Goal: Information Seeking & Learning: Learn about a topic

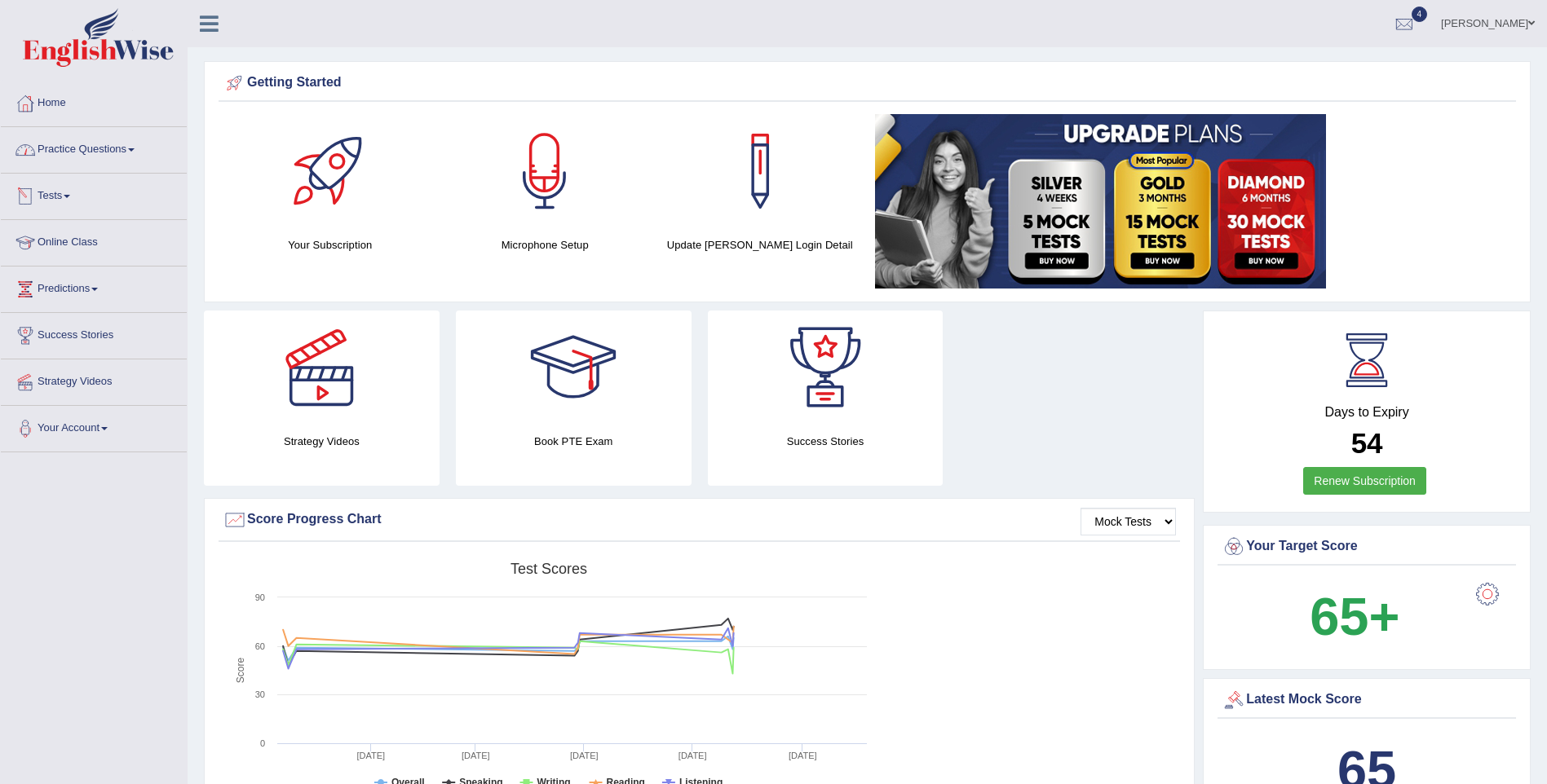
click at [64, 144] on link "Practice Questions" at bounding box center [94, 147] width 186 height 40
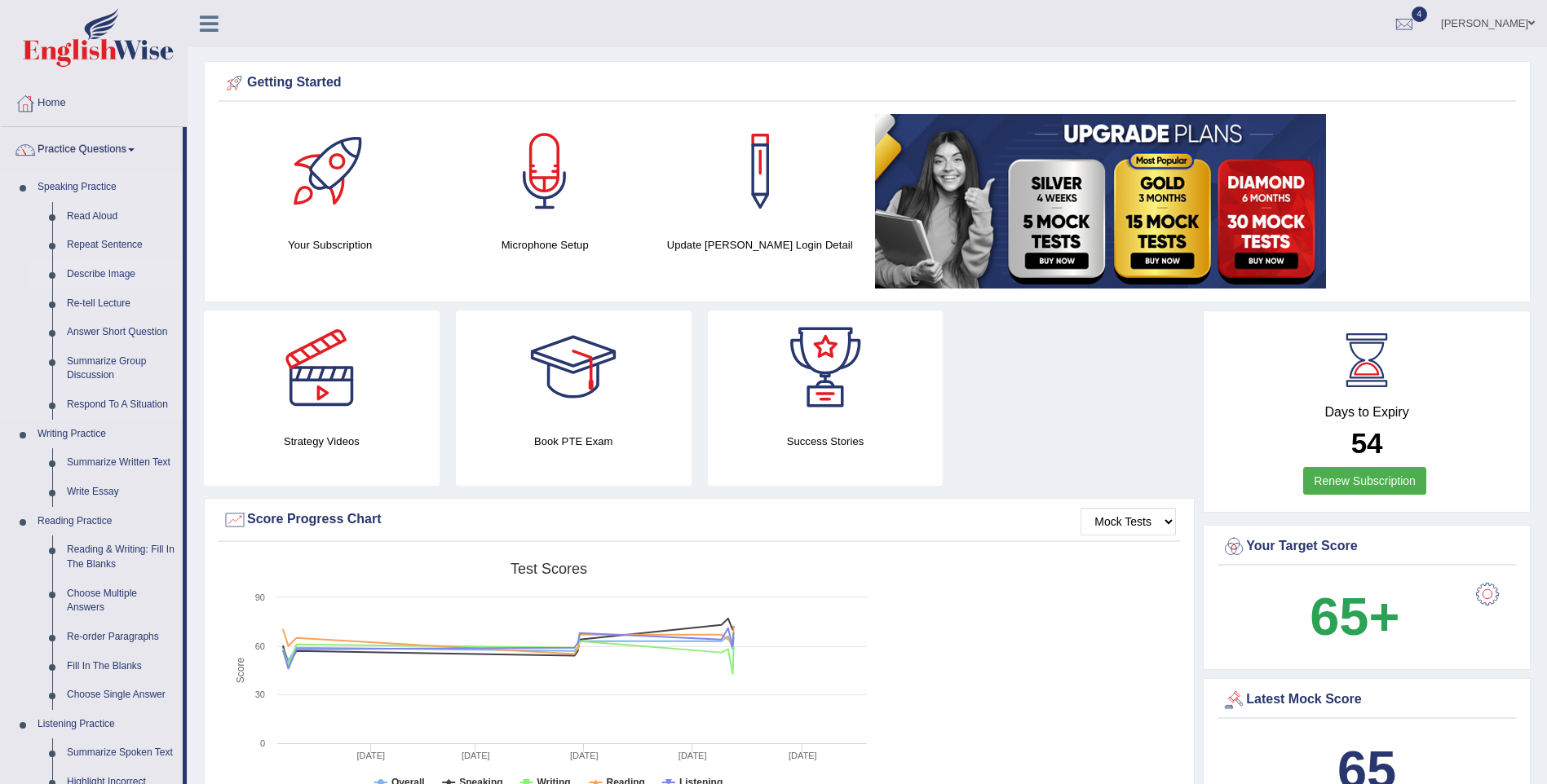
click at [101, 270] on link "Describe Image" at bounding box center [120, 274] width 123 height 29
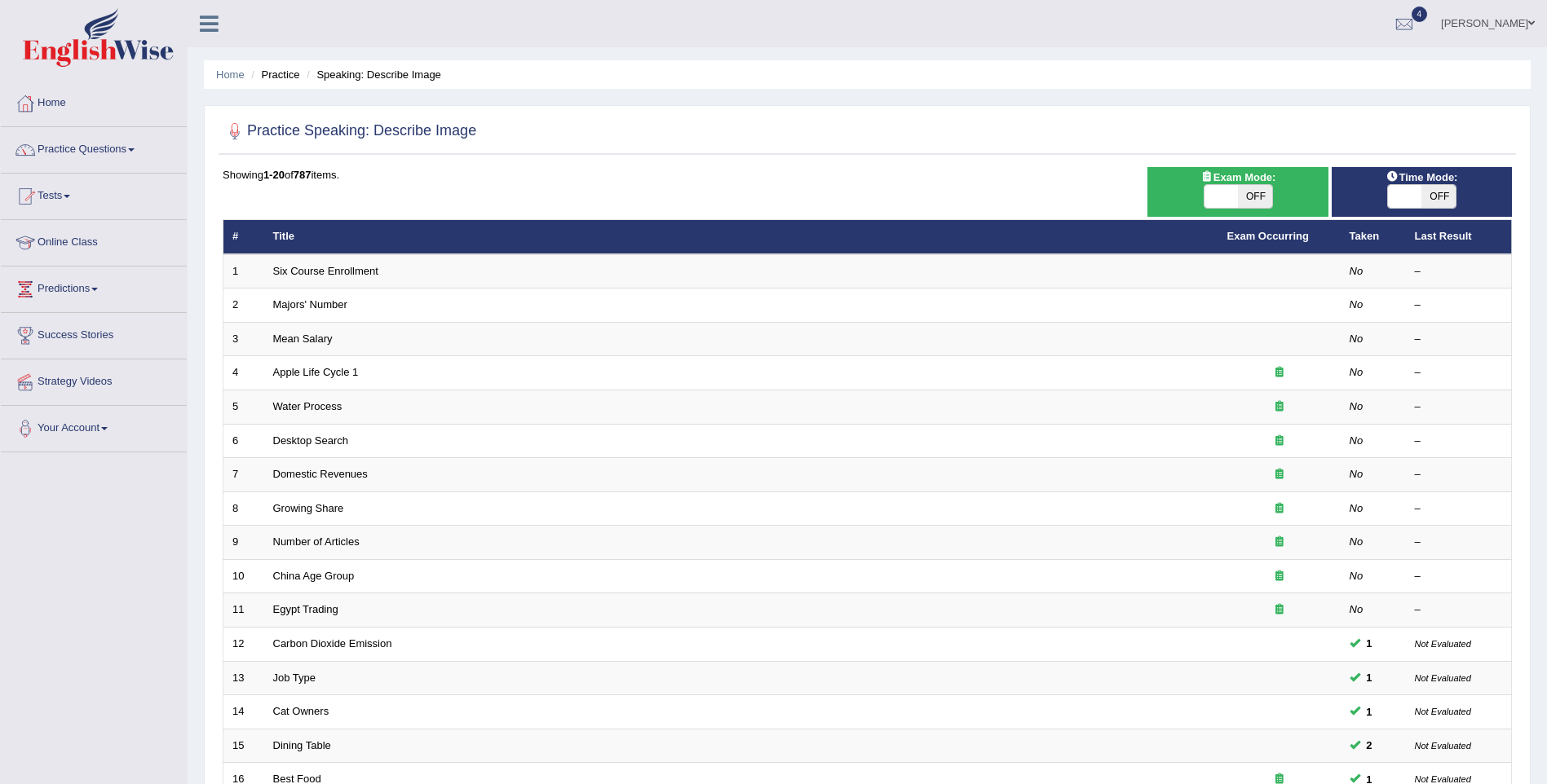
click at [1259, 204] on span "OFF" at bounding box center [1255, 196] width 34 height 23
checkbox input "true"
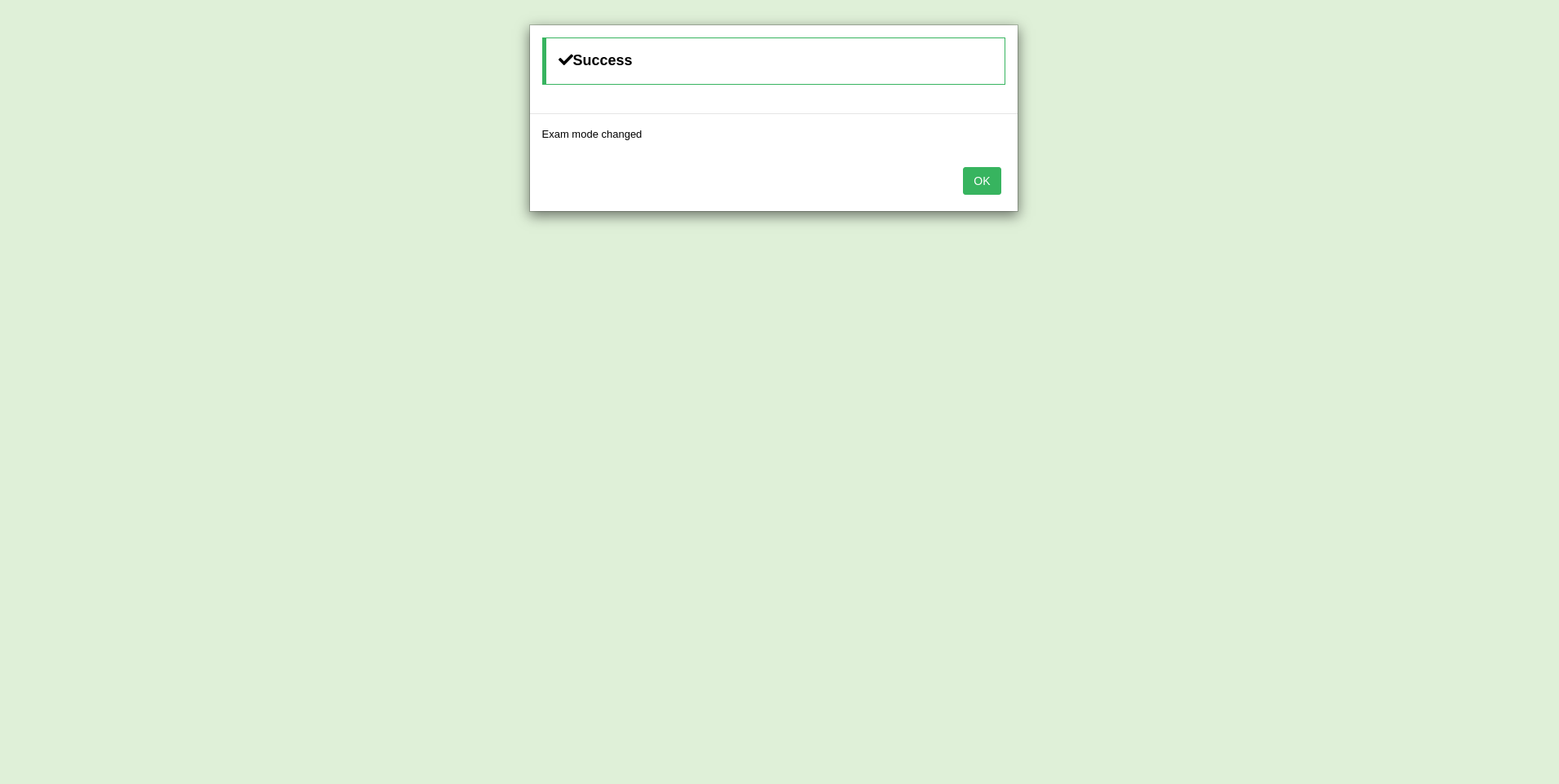
click at [984, 178] on button "OK" at bounding box center [982, 180] width 38 height 27
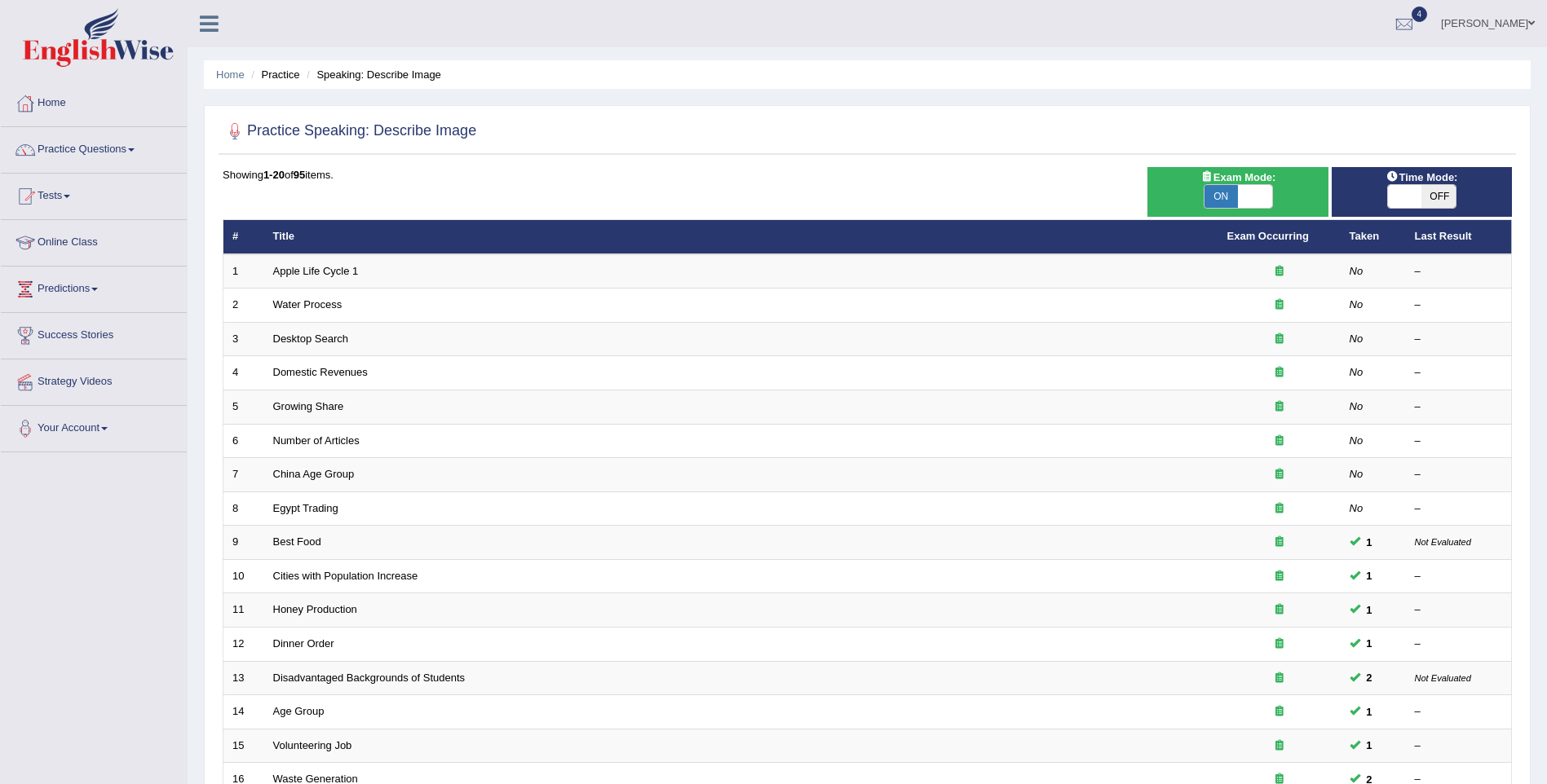
click at [1444, 188] on span "OFF" at bounding box center [1438, 196] width 34 height 23
checkbox input "true"
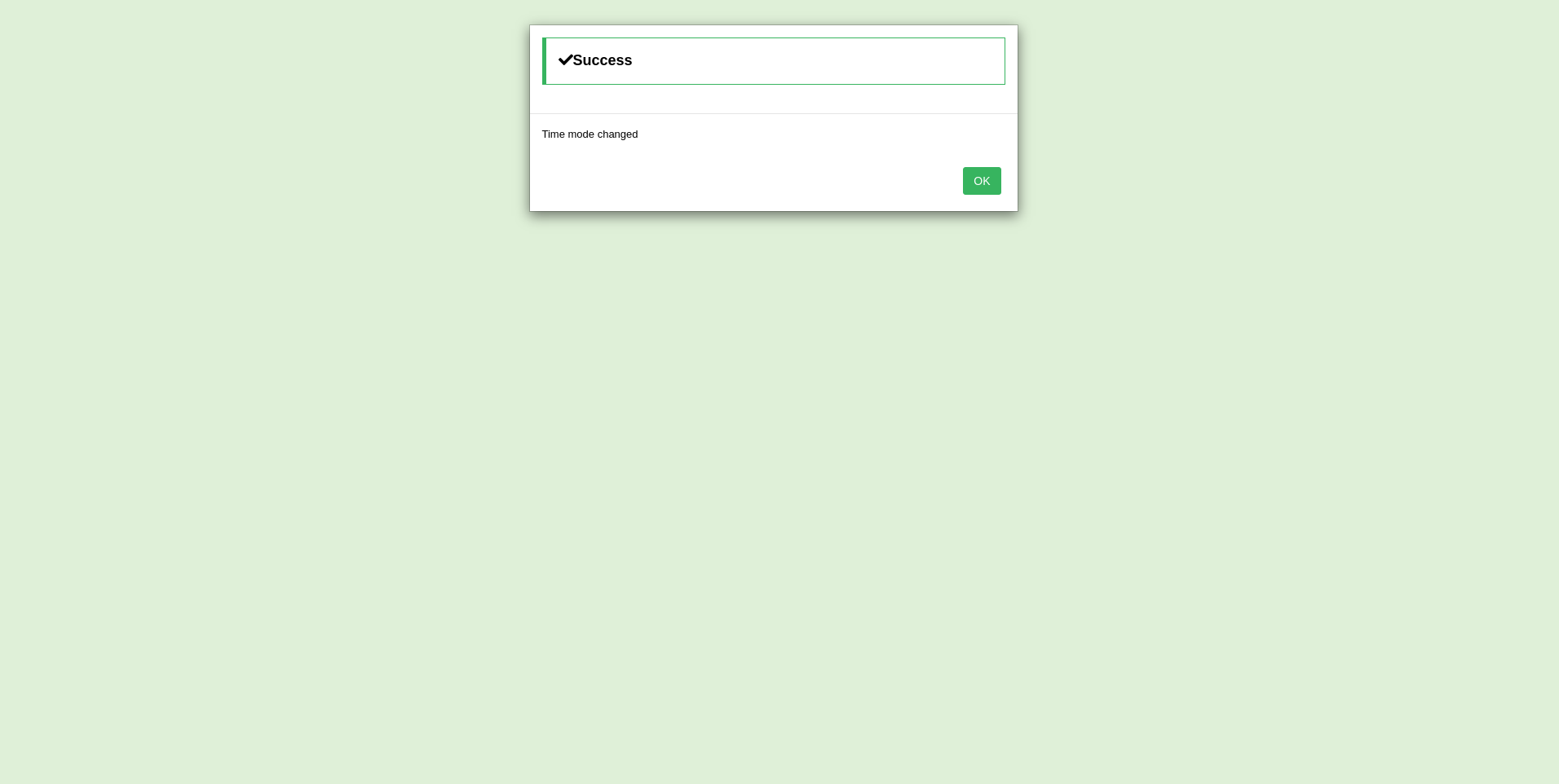
click at [989, 180] on button "OK" at bounding box center [982, 180] width 38 height 27
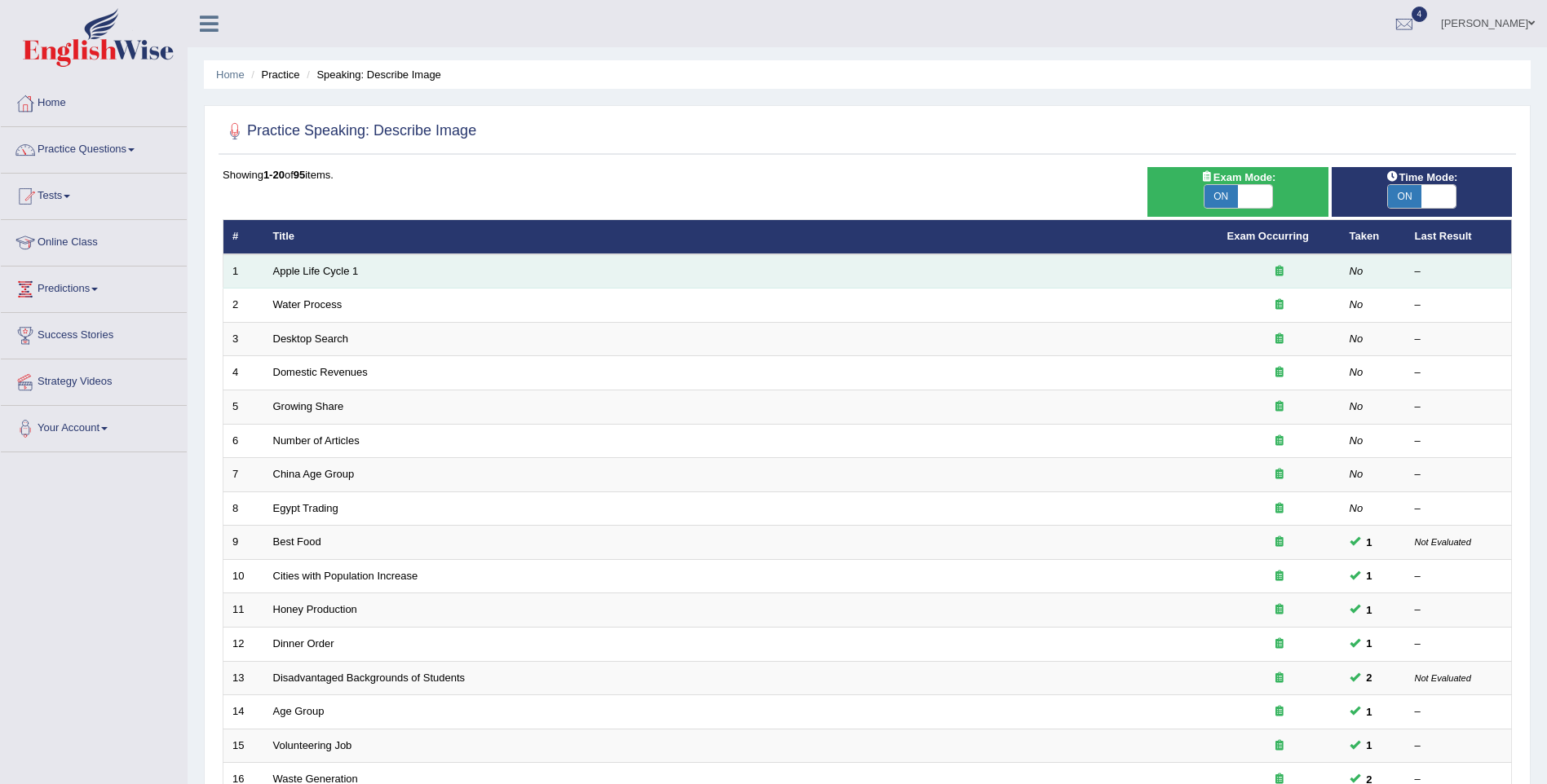
click at [916, 274] on td "Apple Life Cycle 1" at bounding box center [741, 271] width 954 height 34
click at [339, 271] on link "Apple Life Cycle 1" at bounding box center [315, 271] width 86 height 12
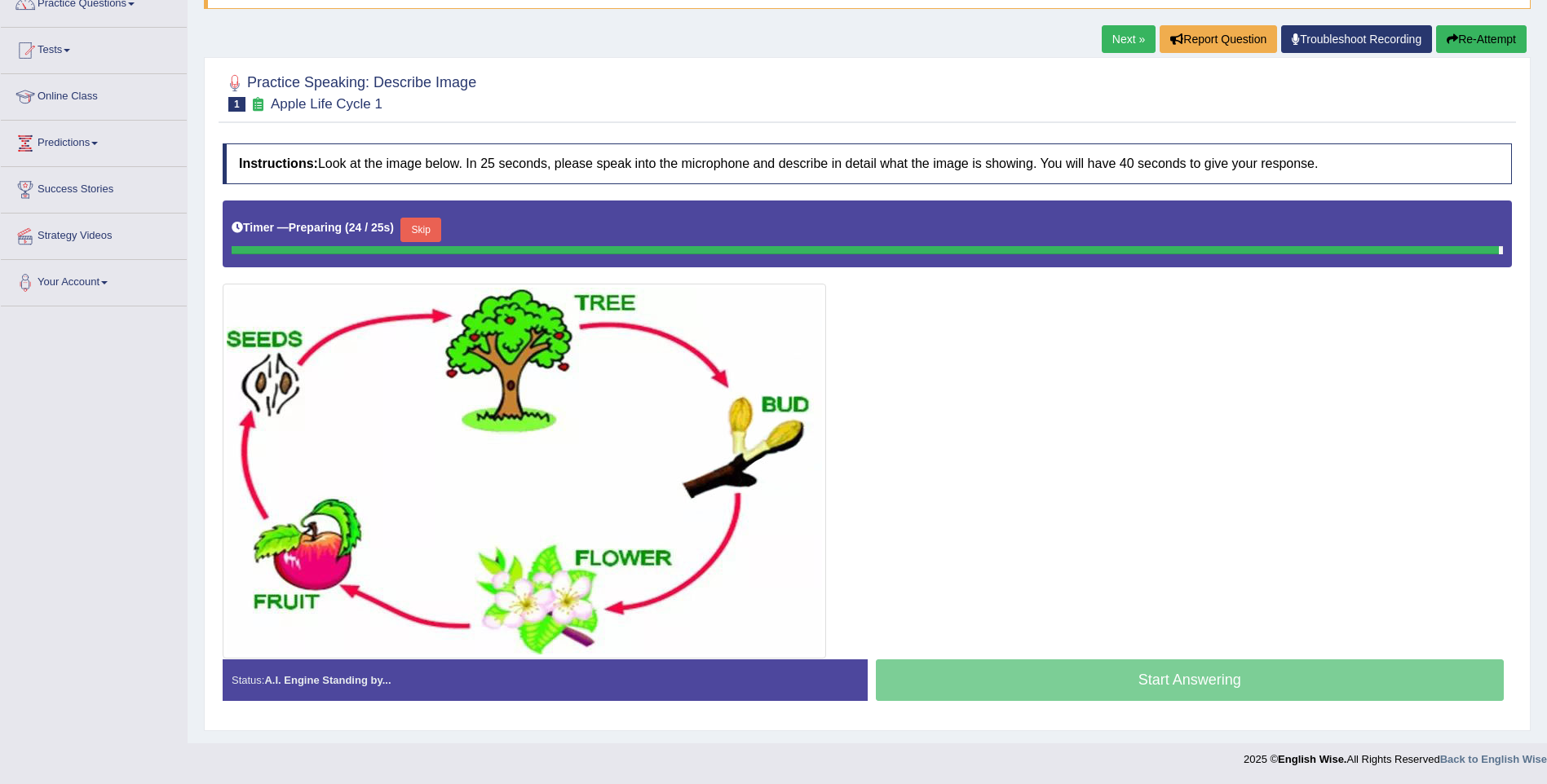
scroll to position [142, 0]
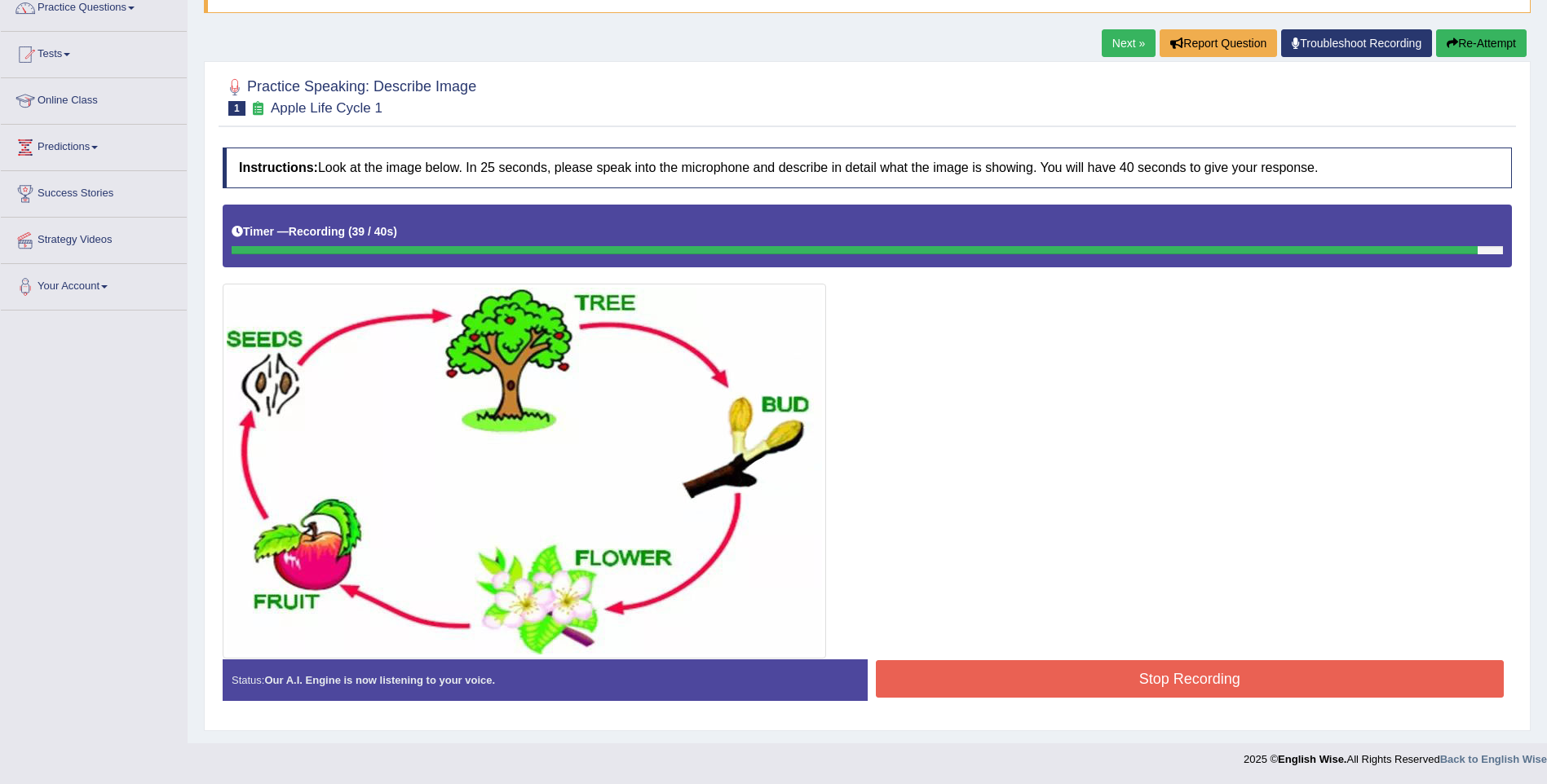
click at [983, 685] on button "Stop Recording" at bounding box center [1190, 679] width 628 height 38
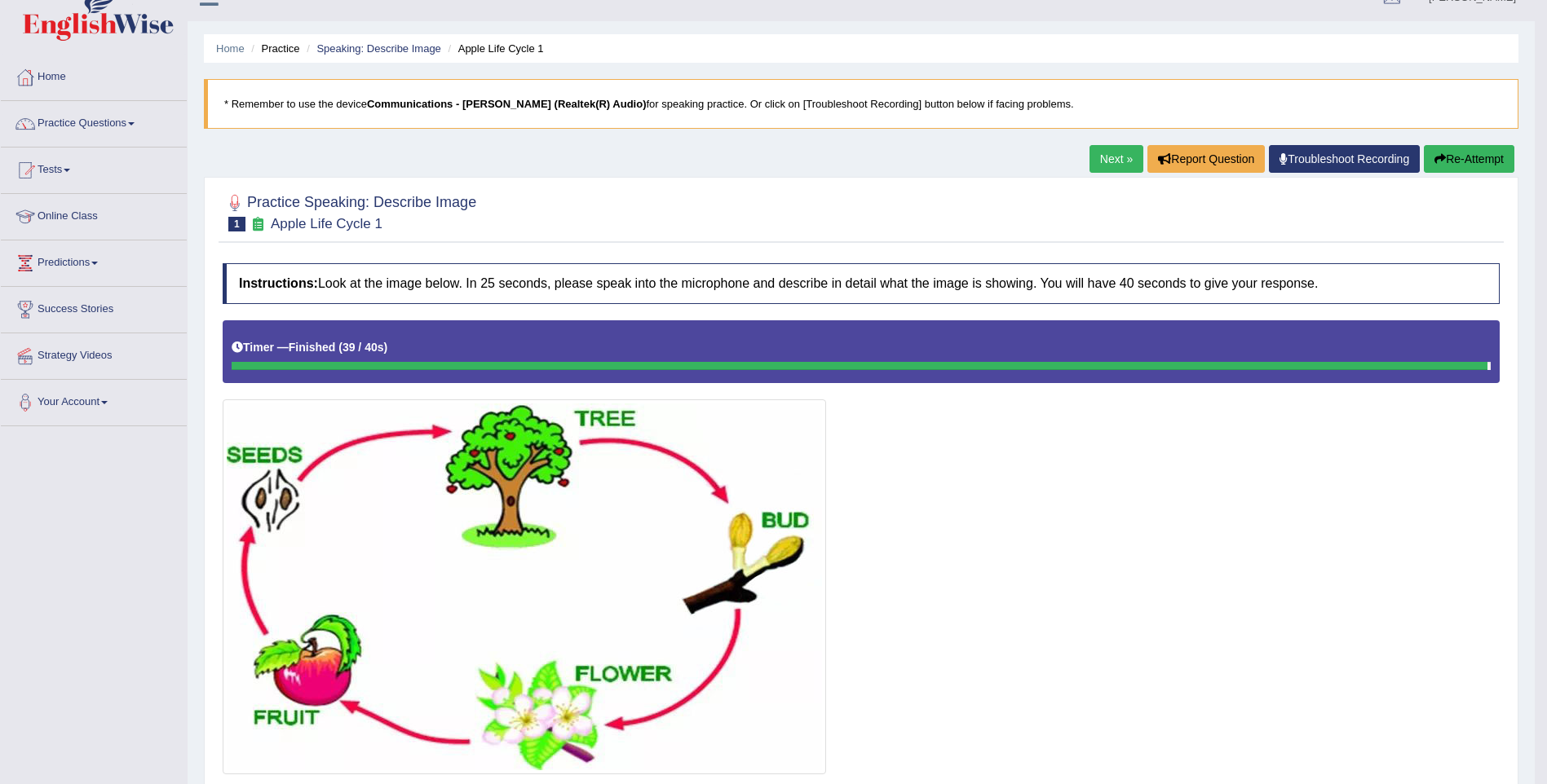
scroll to position [0, 0]
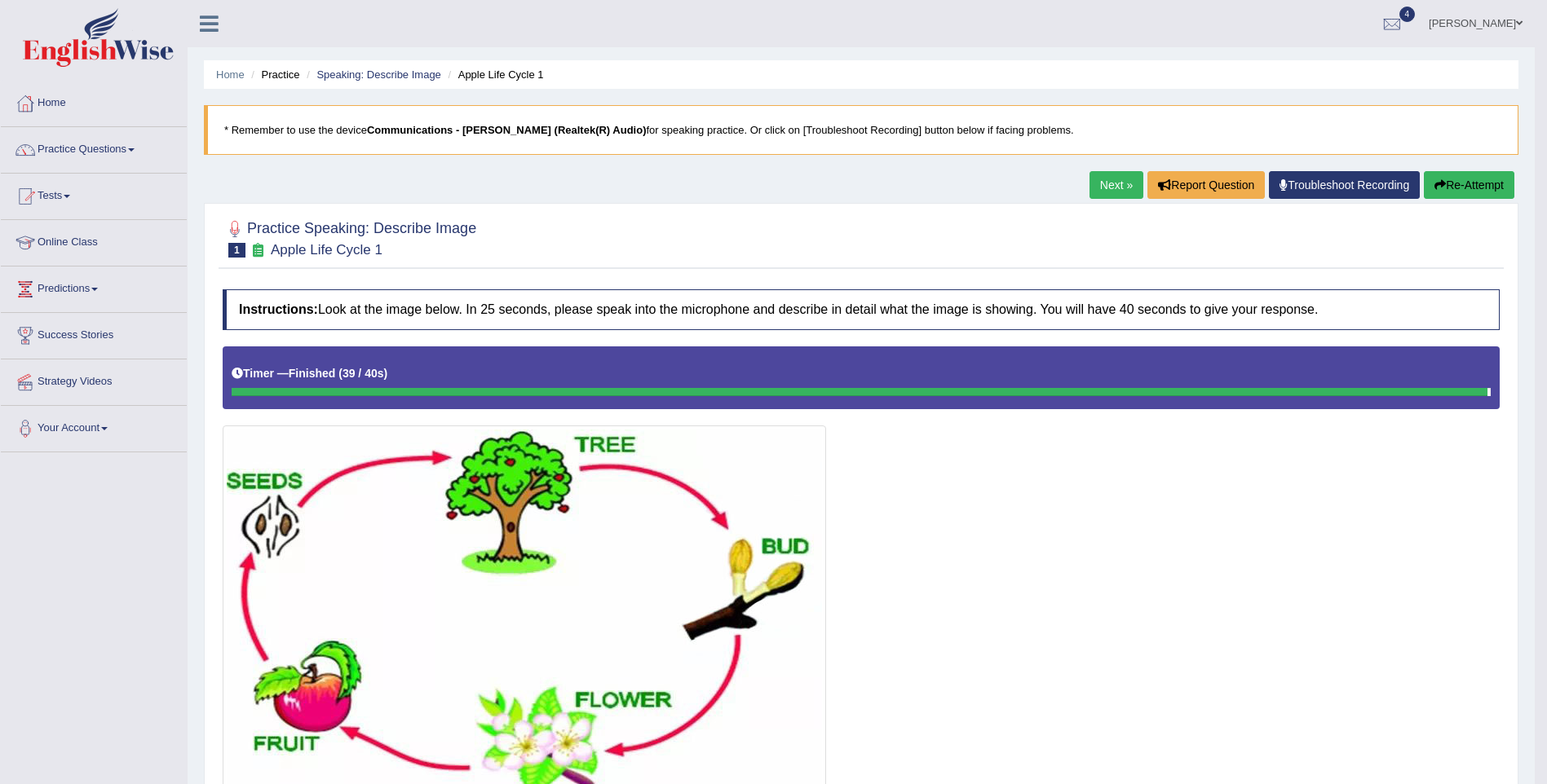
click at [1133, 187] on link "Next »" at bounding box center [1115, 184] width 54 height 27
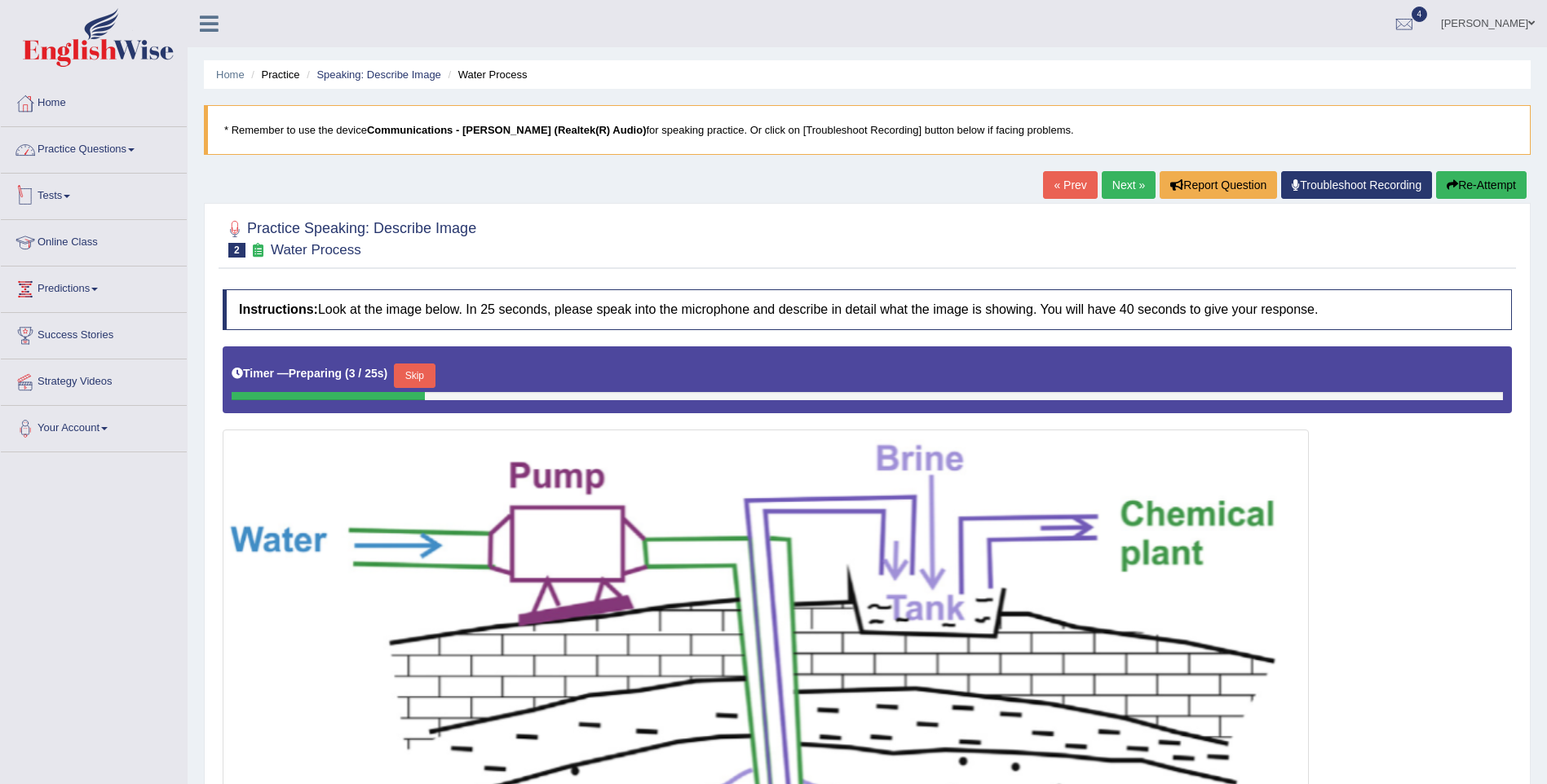
click at [61, 147] on link "Practice Questions" at bounding box center [94, 147] width 186 height 40
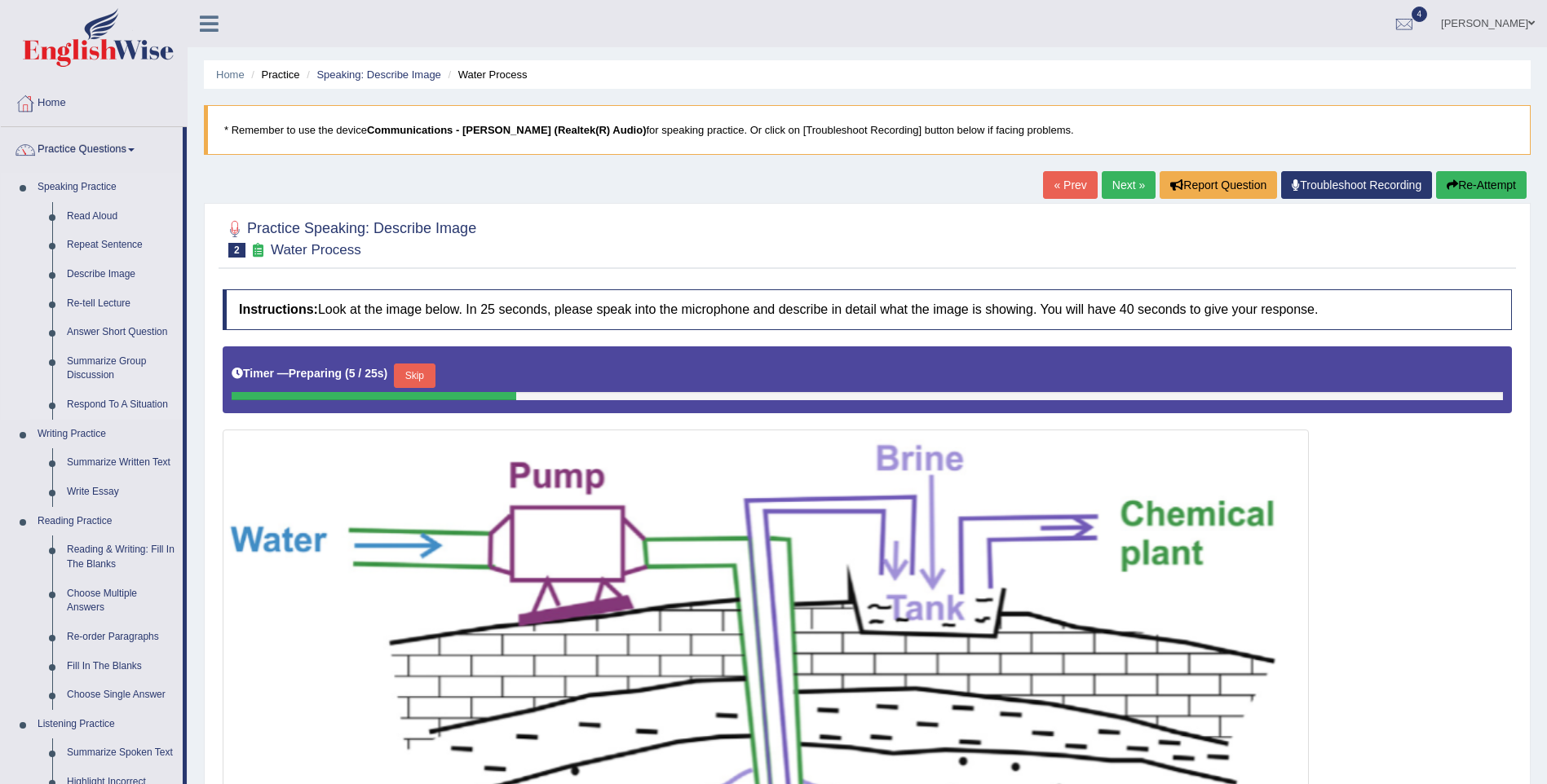
click at [88, 407] on link "Respond To A Situation" at bounding box center [120, 404] width 123 height 29
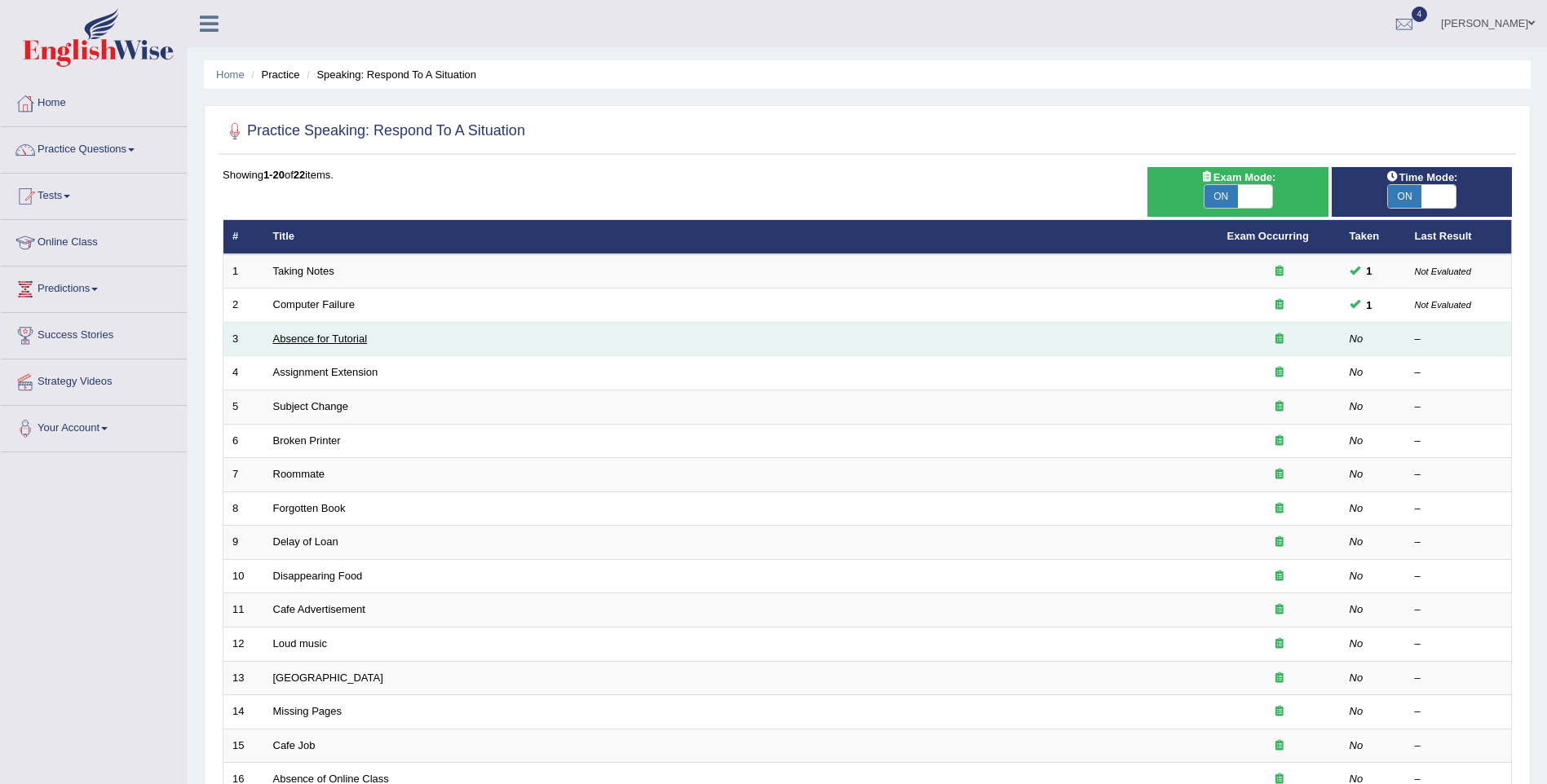
click at [307, 340] on link "Absence for Tutorial" at bounding box center [320, 338] width 95 height 12
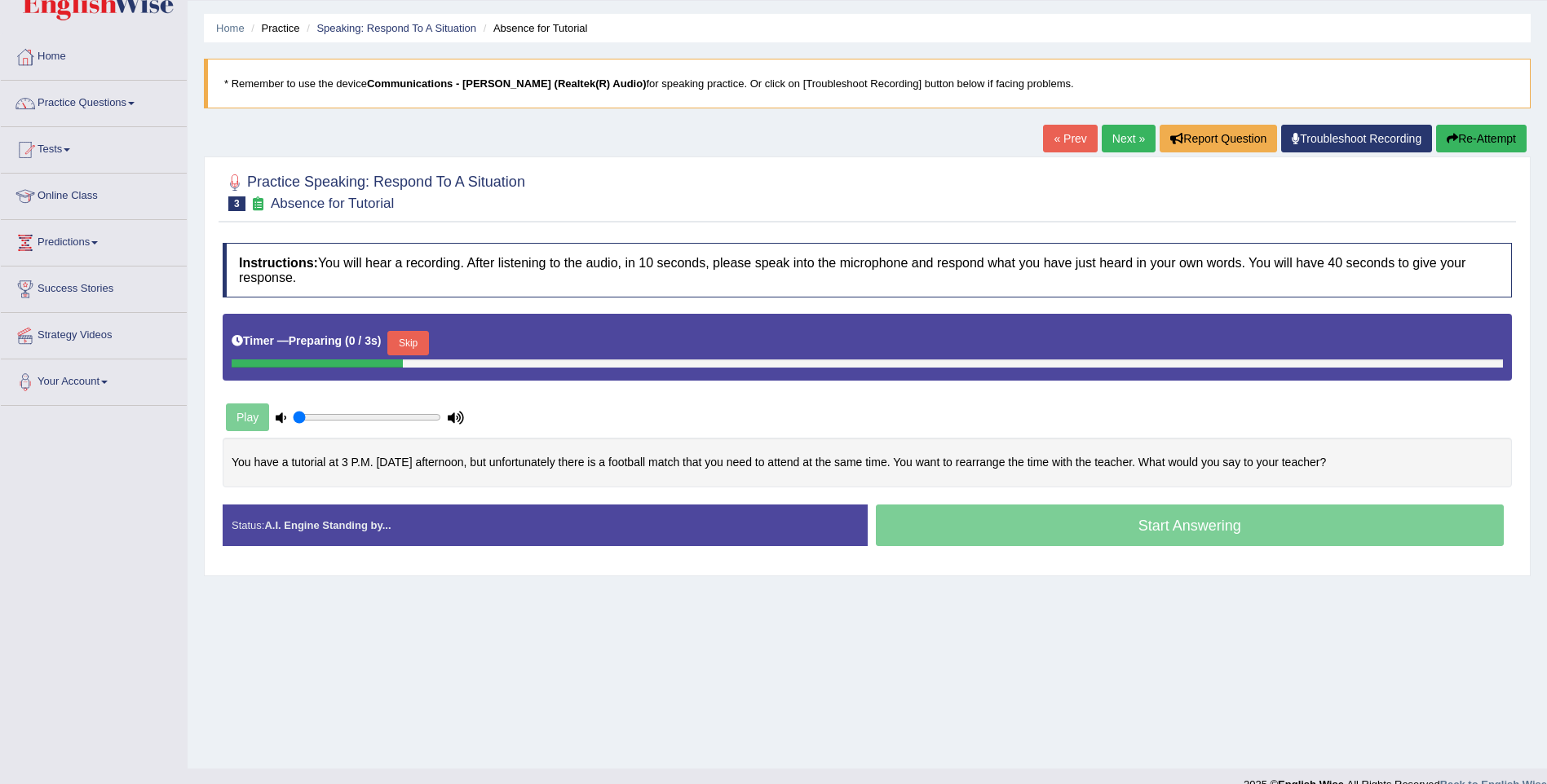
scroll to position [71, 0]
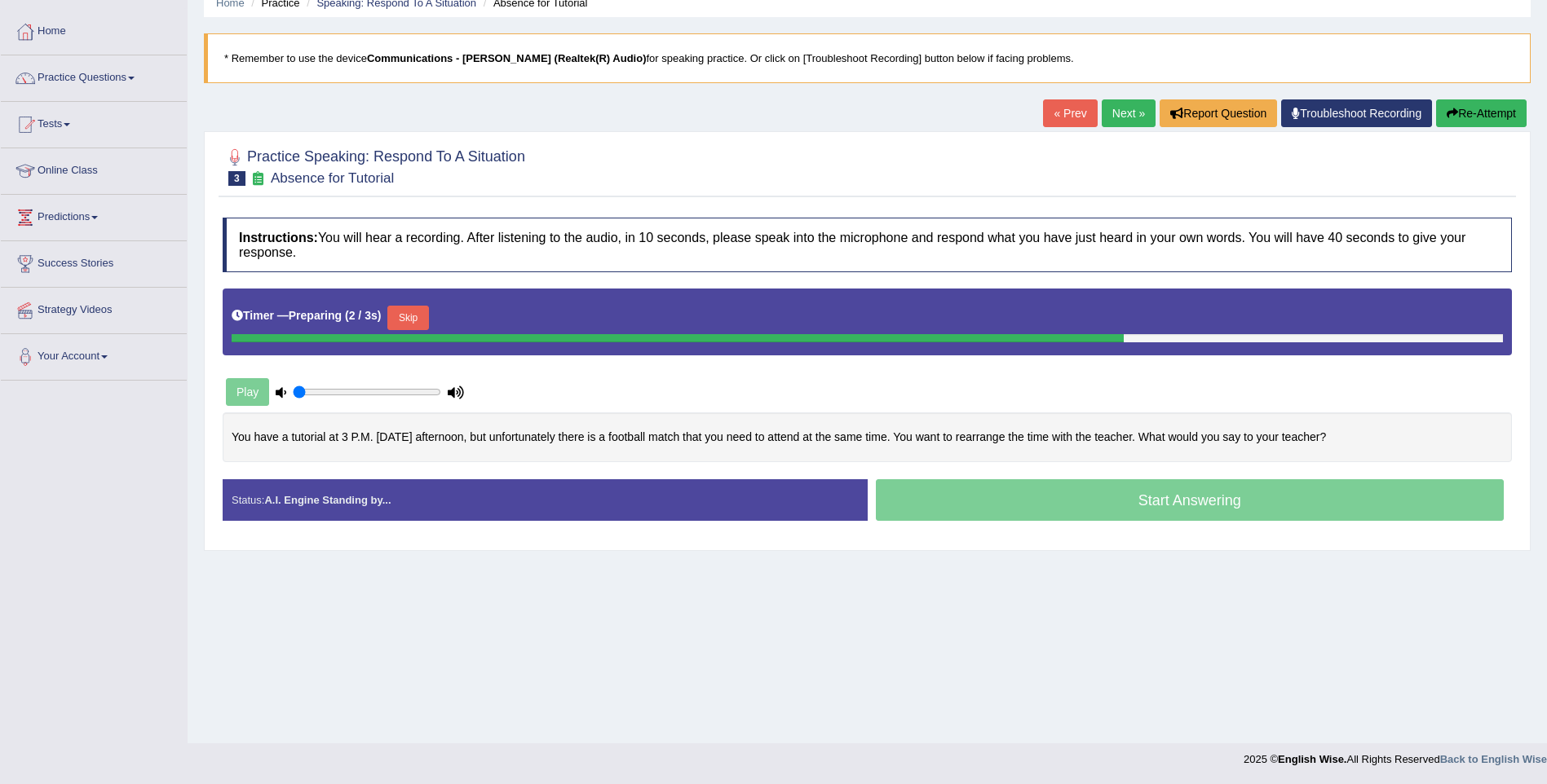
click at [415, 315] on button "Skip" at bounding box center [407, 318] width 40 height 24
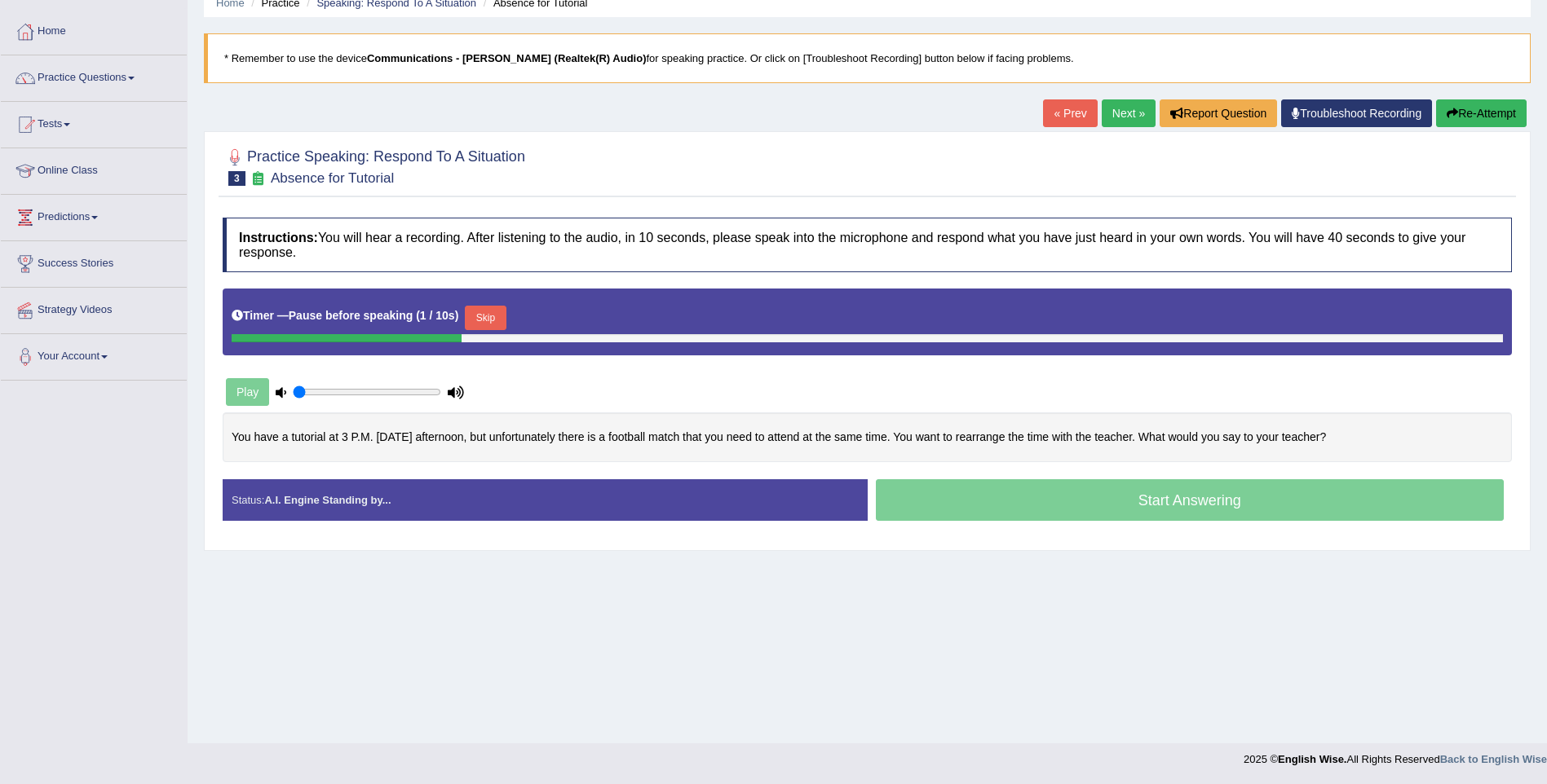
drag, startPoint x: 906, startPoint y: 502, endPoint x: 884, endPoint y: 469, distance: 39.7
click at [906, 500] on div "Start Answering" at bounding box center [1190, 502] width 645 height 46
click at [480, 315] on button "Skip" at bounding box center [484, 318] width 40 height 24
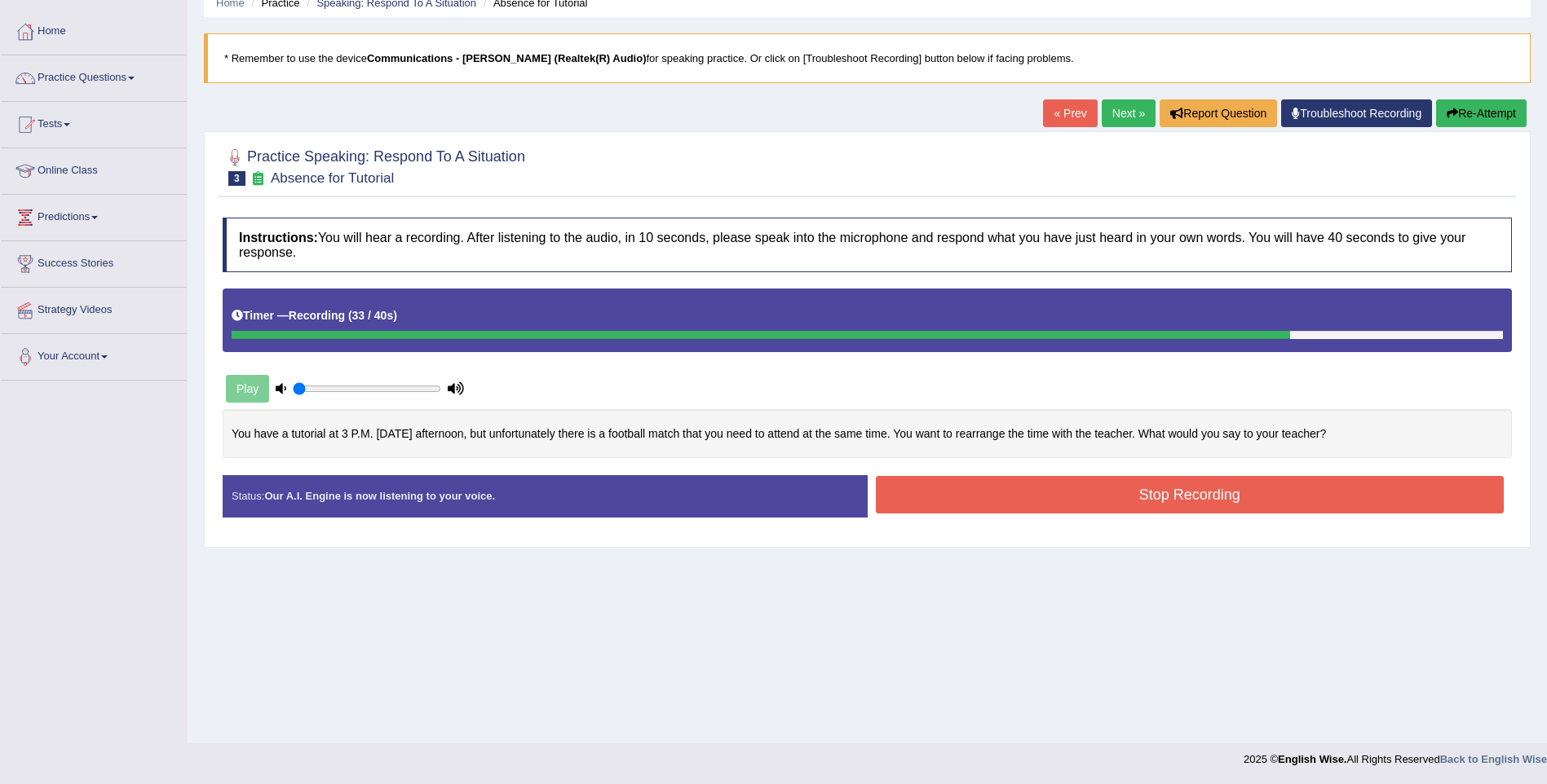
click at [1019, 499] on button "Stop Recording" at bounding box center [1190, 494] width 628 height 38
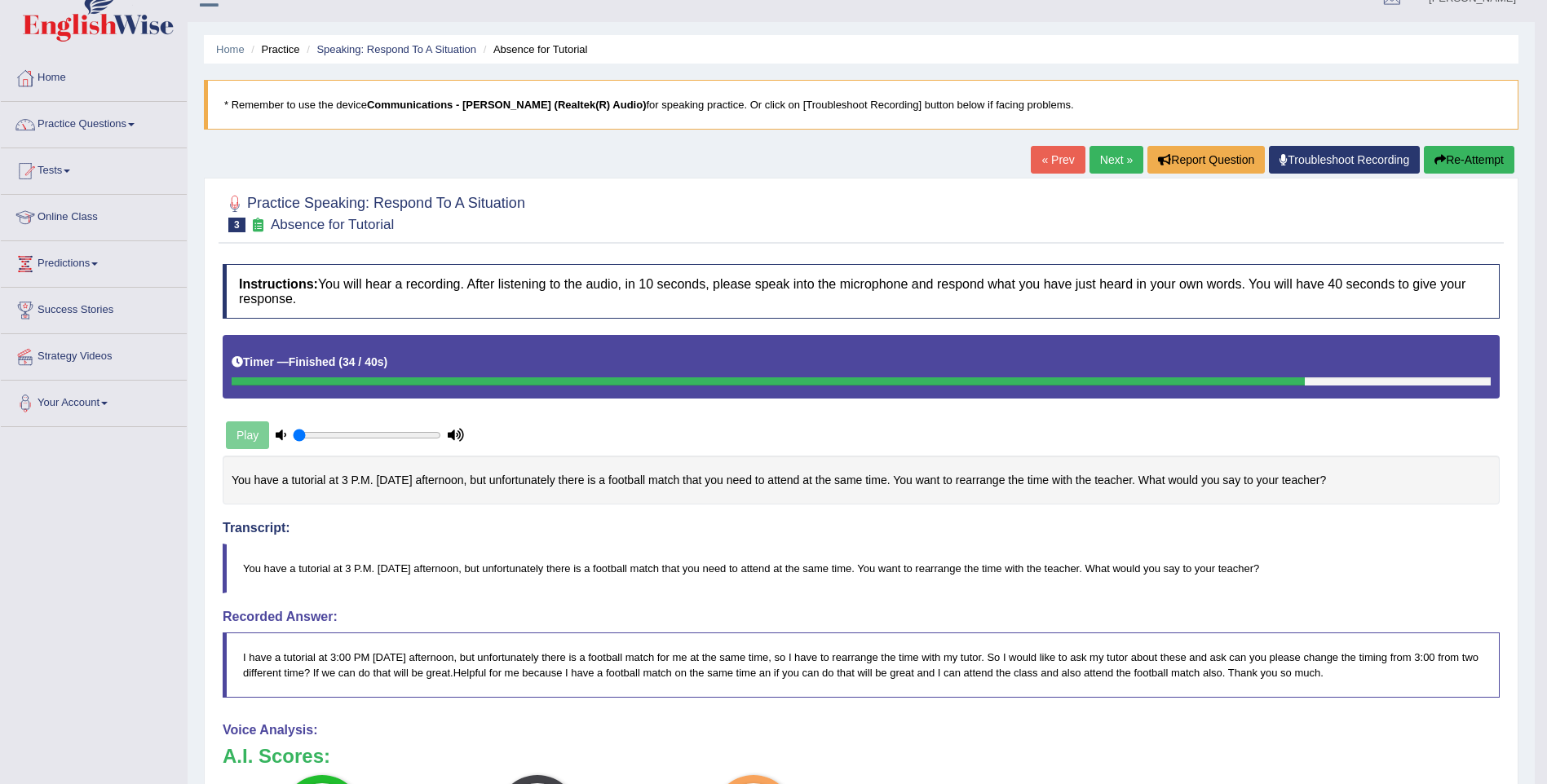
scroll to position [0, 0]
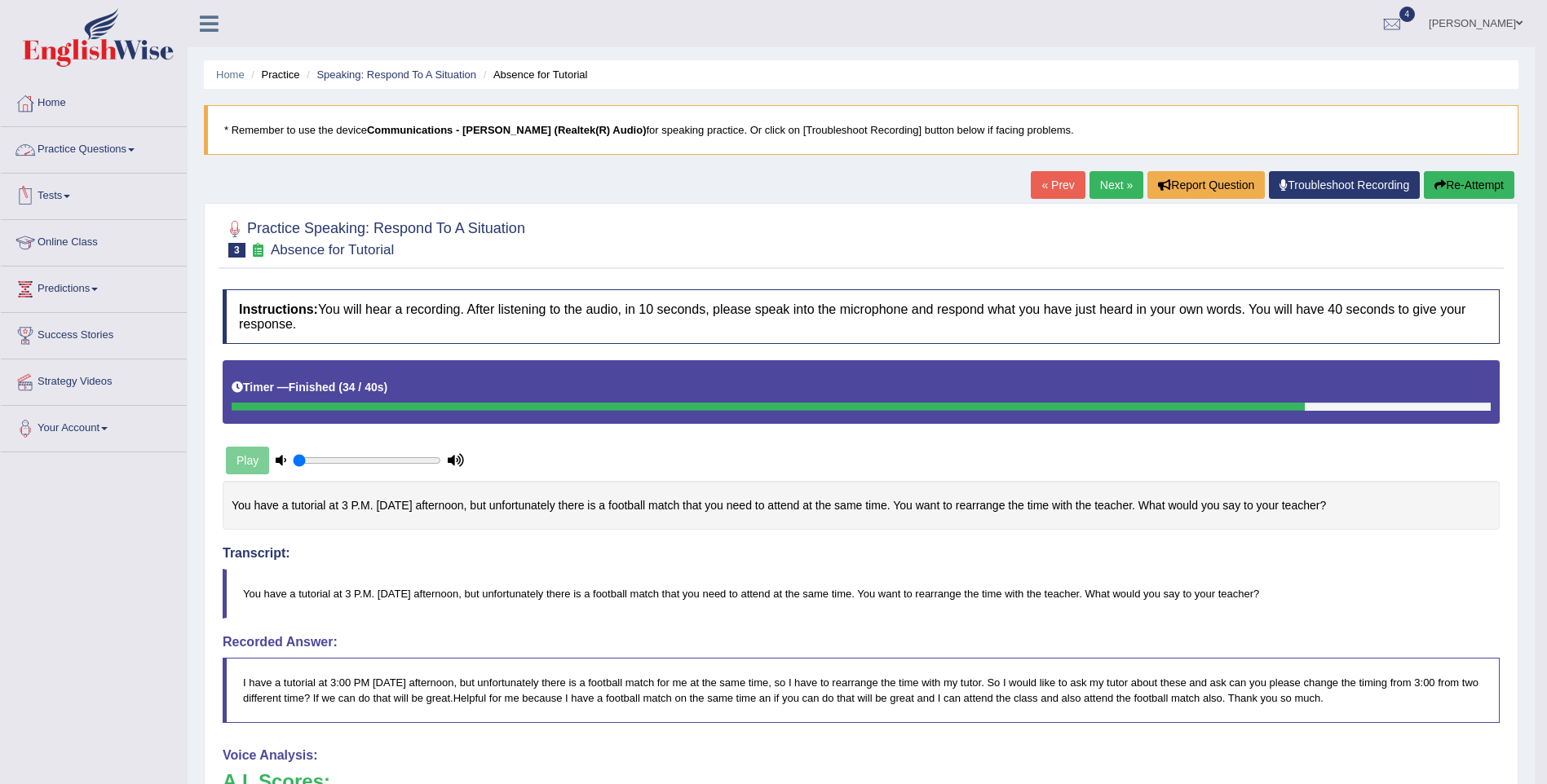
click at [92, 139] on link "Practice Questions" at bounding box center [94, 147] width 186 height 40
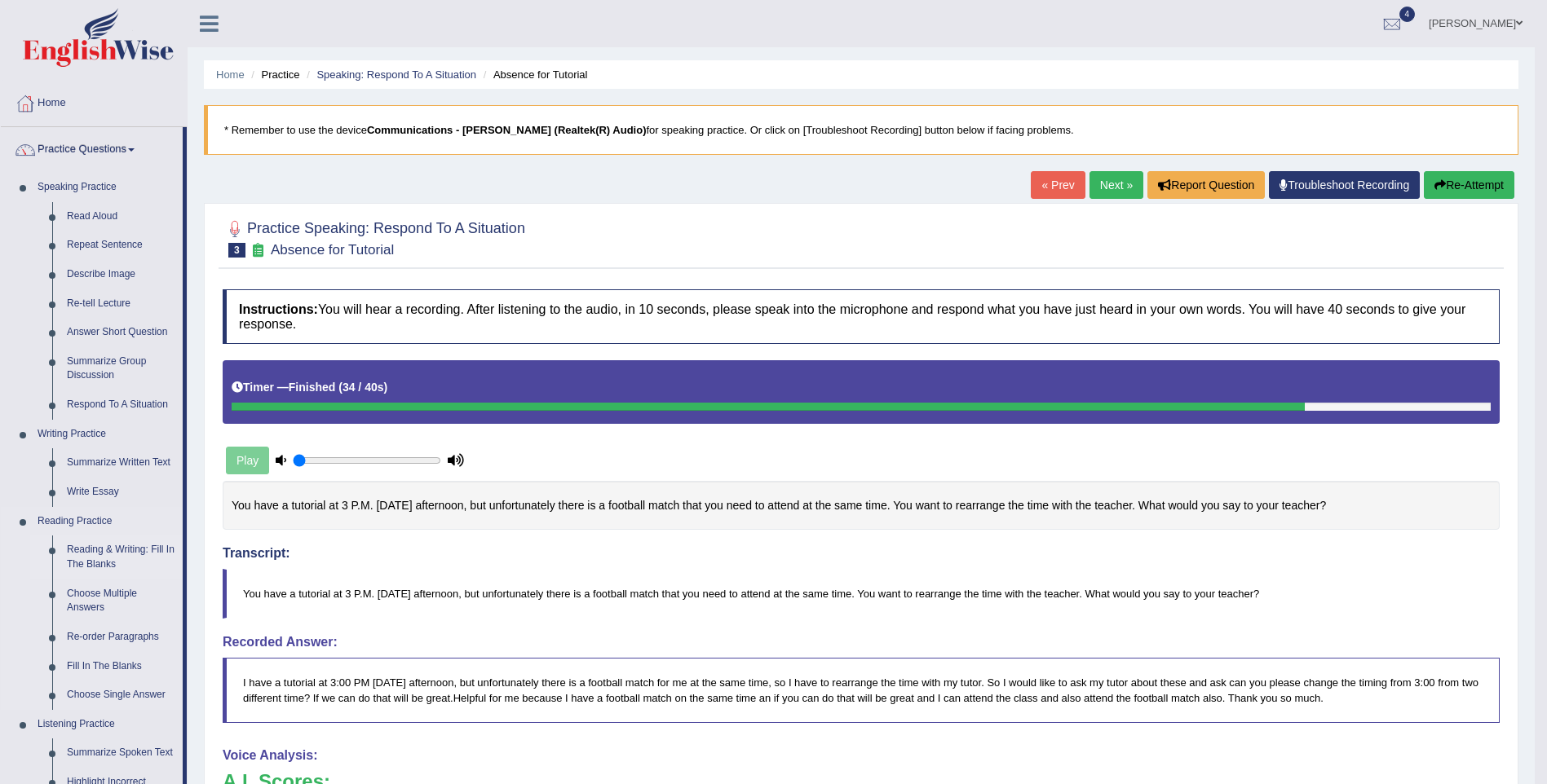
click at [88, 564] on link "Reading & Writing: Fill In The Blanks" at bounding box center [120, 557] width 123 height 43
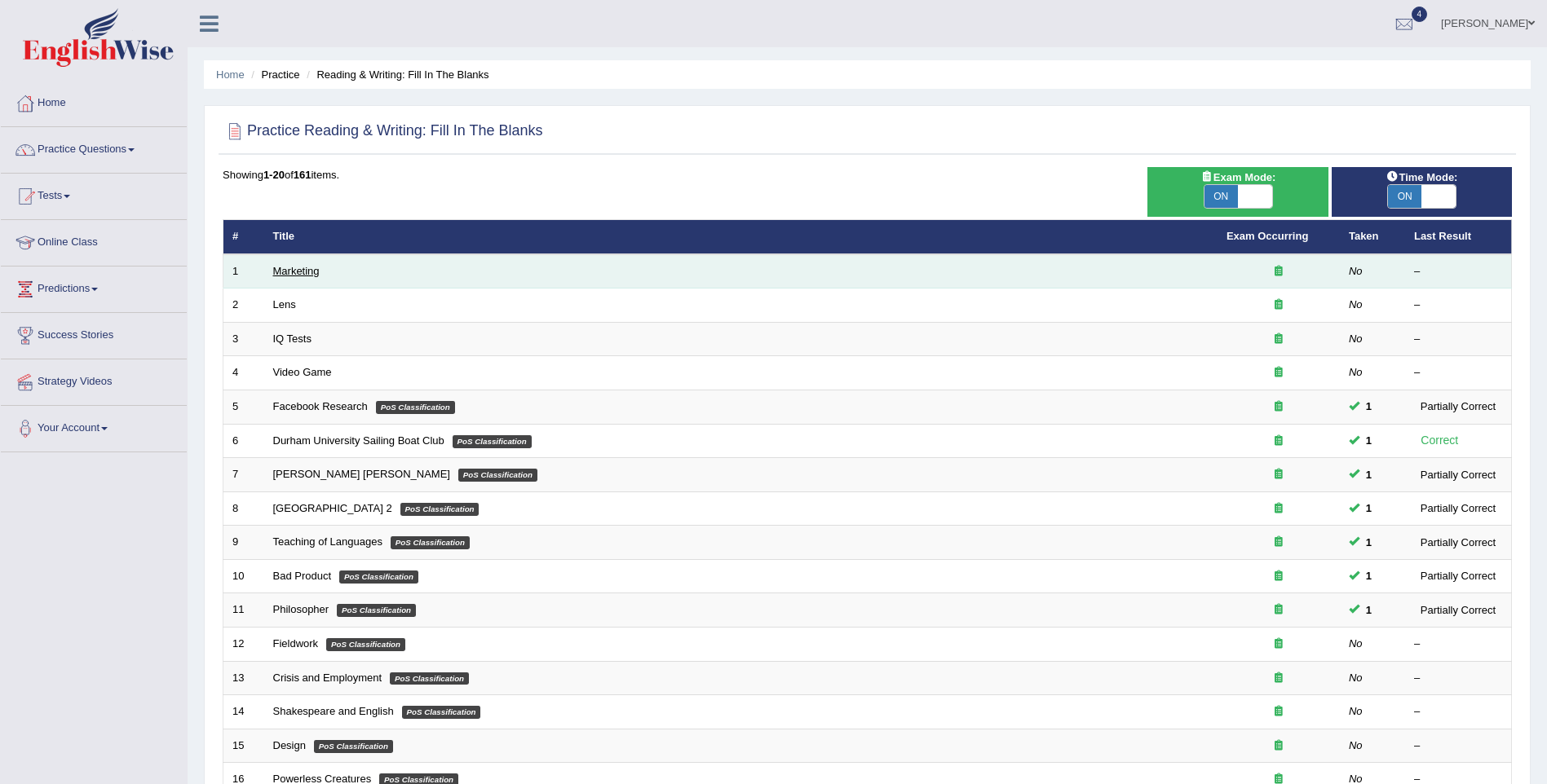
click at [284, 271] on link "Marketing" at bounding box center [295, 271] width 46 height 12
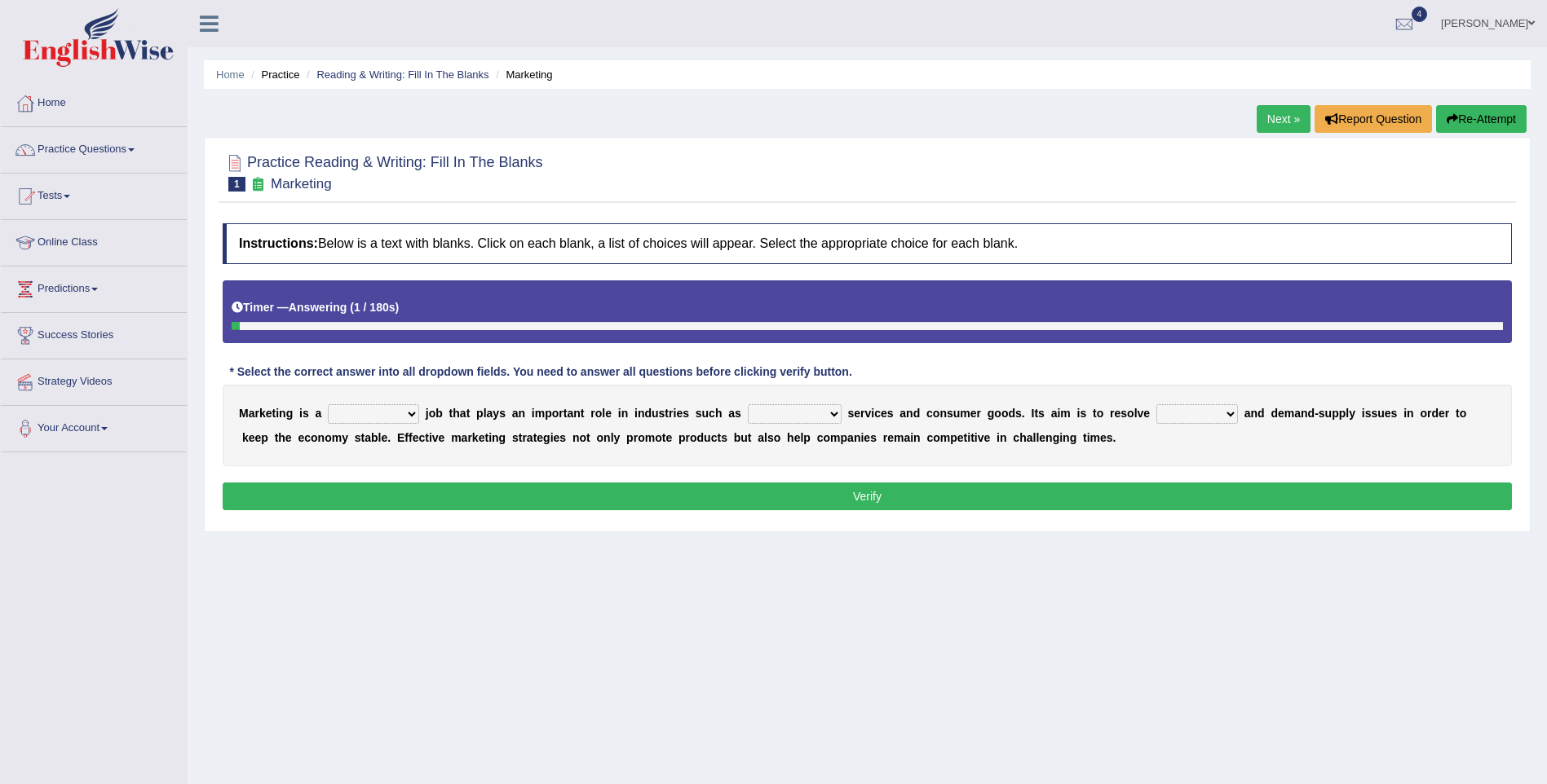
click at [377, 411] on select "professional flexible parochial descriptive" at bounding box center [372, 414] width 91 height 20
select select "professional"
click at [327, 404] on select "professional flexible parochial descriptive" at bounding box center [372, 414] width 91 height 20
click at [781, 414] on select "civil financial conventional foremost" at bounding box center [795, 414] width 94 height 20
select select "conventional"
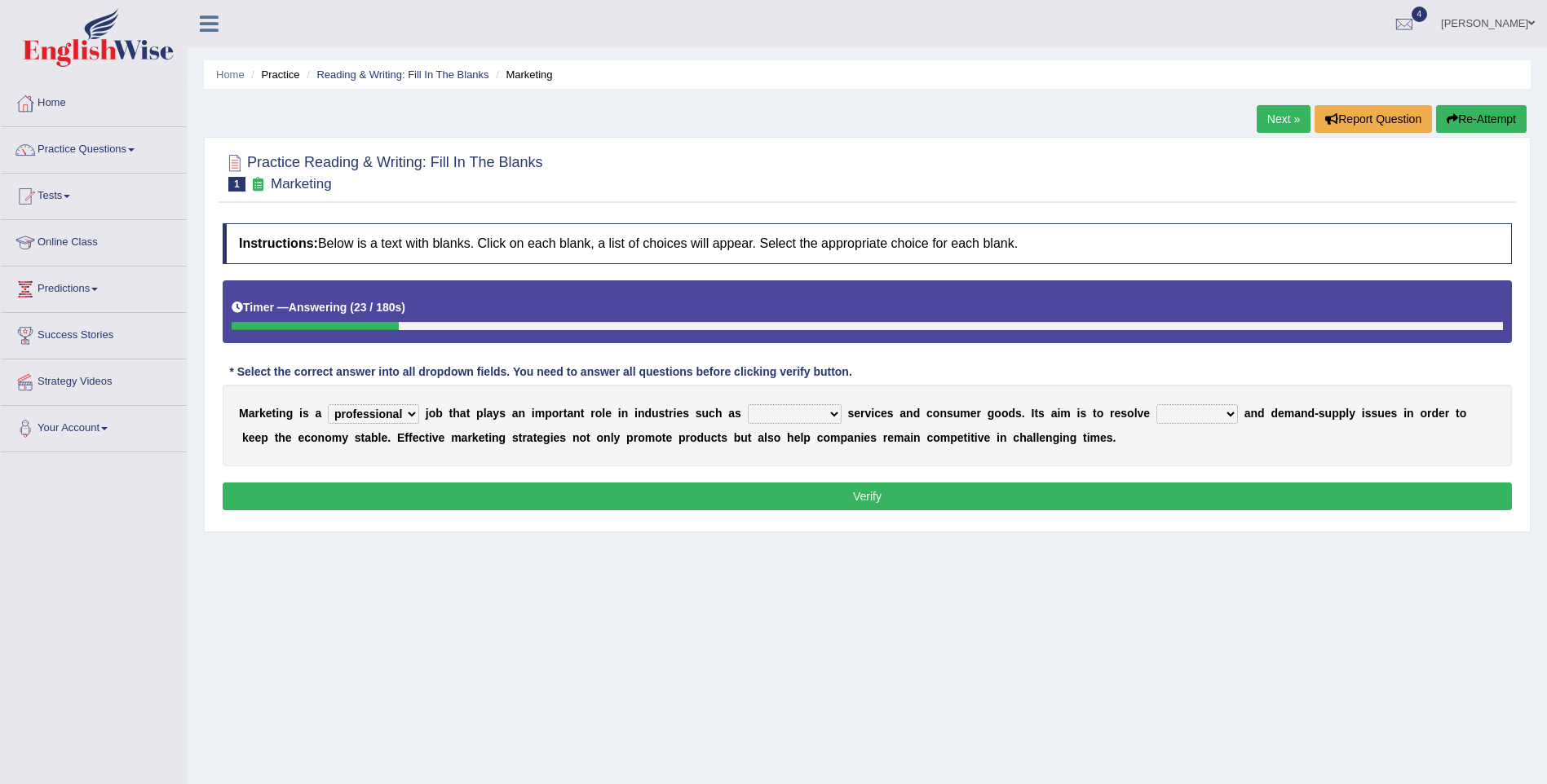
click at [748, 404] on select "civil financial conventional foremost" at bounding box center [795, 414] width 94 height 20
click at [1156, 414] on select "imbalance excess symmetry budget" at bounding box center [1196, 414] width 82 height 20
select select "imbalance"
click at [1156, 404] on select "imbalance excess symmetry budget" at bounding box center [1196, 414] width 82 height 20
click at [851, 510] on button "Verify" at bounding box center [867, 495] width 1289 height 27
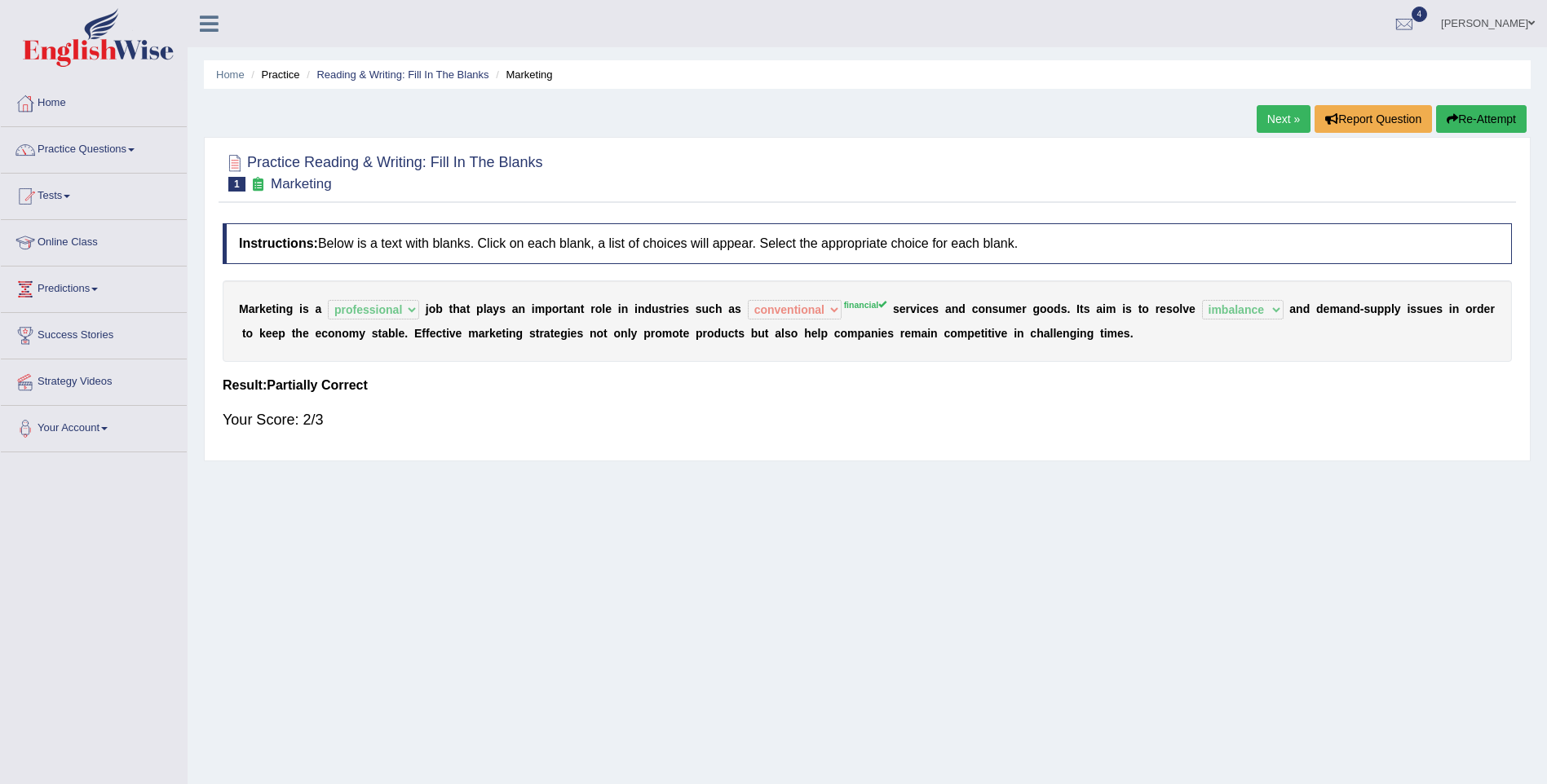
click at [1279, 113] on link "Next »" at bounding box center [1283, 118] width 54 height 27
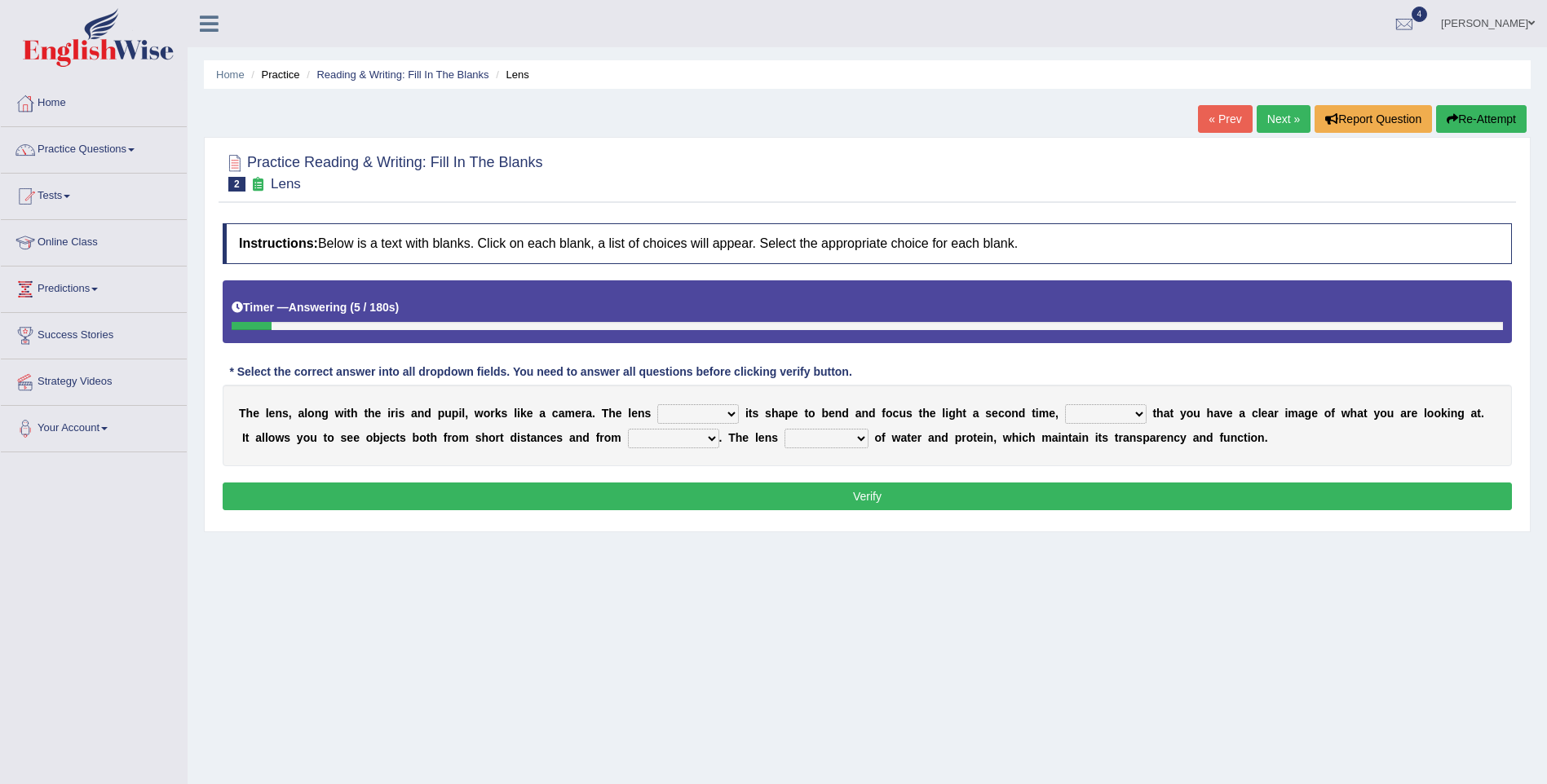
click at [695, 412] on select "adjusts shows selects presents" at bounding box center [698, 414] width 82 height 20
select select "adjusts"
click at [657, 404] on select "adjusts shows selects presents" at bounding box center [698, 414] width 82 height 20
click at [1065, 414] on select "ensures to ensure ensure ensured" at bounding box center [1105, 414] width 82 height 20
select select "to ensure"
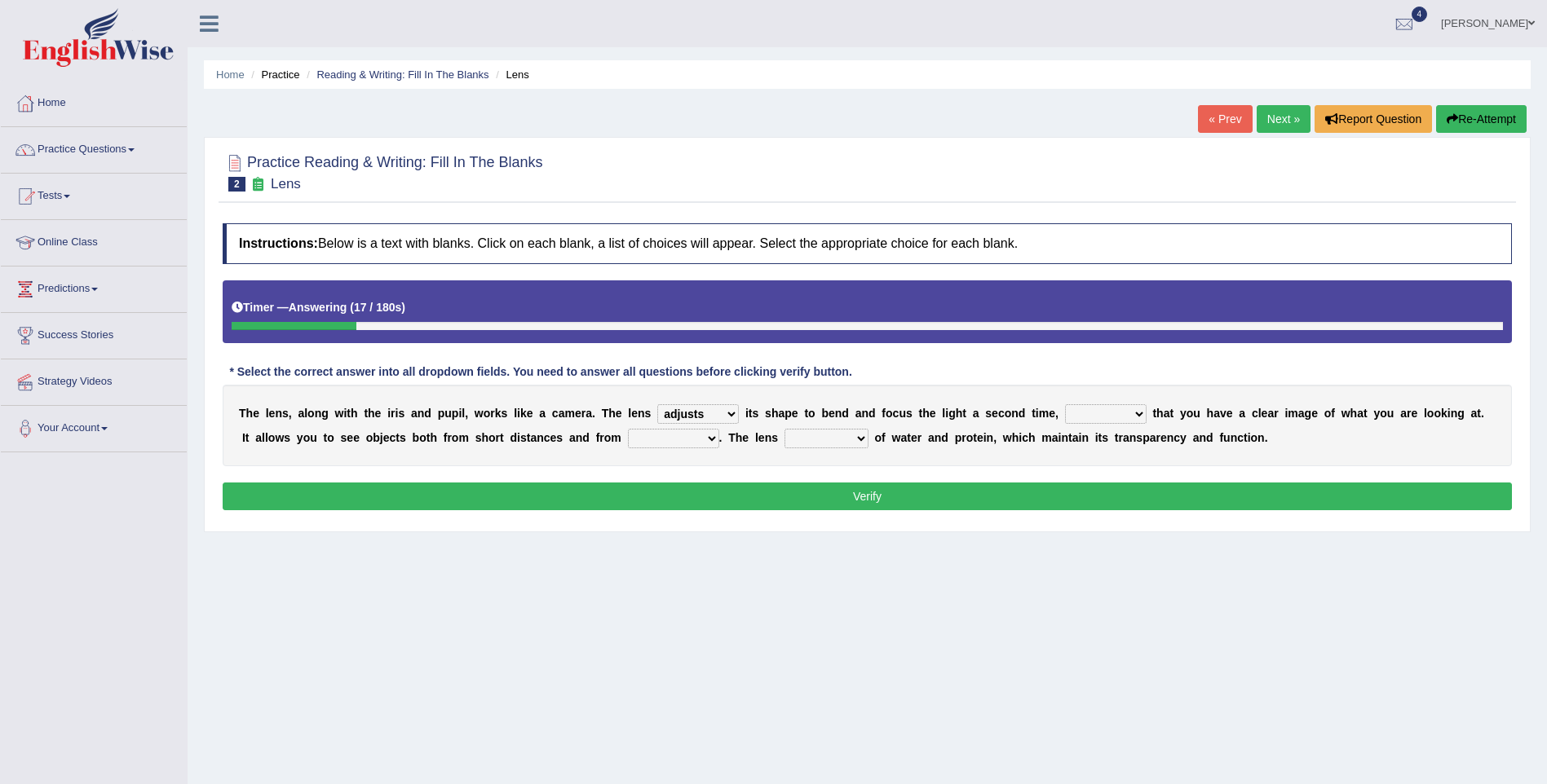
click at [1065, 404] on select "ensures to ensure ensure ensured" at bounding box center [1105, 414] width 82 height 20
click at [628, 435] on select "far away in between further apart all along" at bounding box center [673, 438] width 91 height 20
select select "all along"
click at [628, 429] on select "far away in between further apart all along" at bounding box center [673, 438] width 91 height 20
click at [784, 434] on select "constitutes comprises composes consists" at bounding box center [826, 438] width 84 height 20
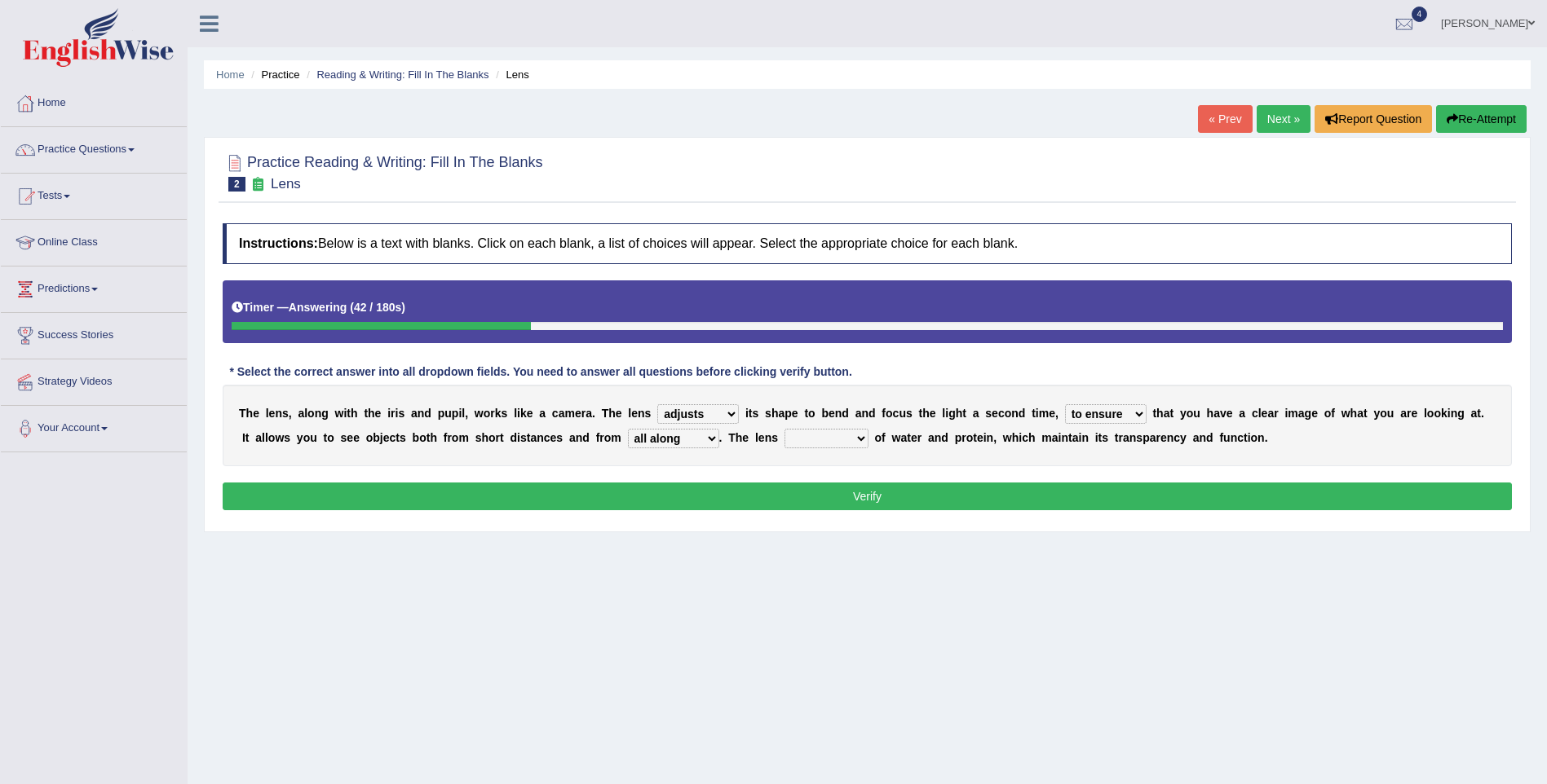
select select "consists"
click at [784, 429] on select "constitutes comprises composes consists" at bounding box center [826, 438] width 84 height 20
click at [721, 488] on button "Verify" at bounding box center [867, 495] width 1289 height 27
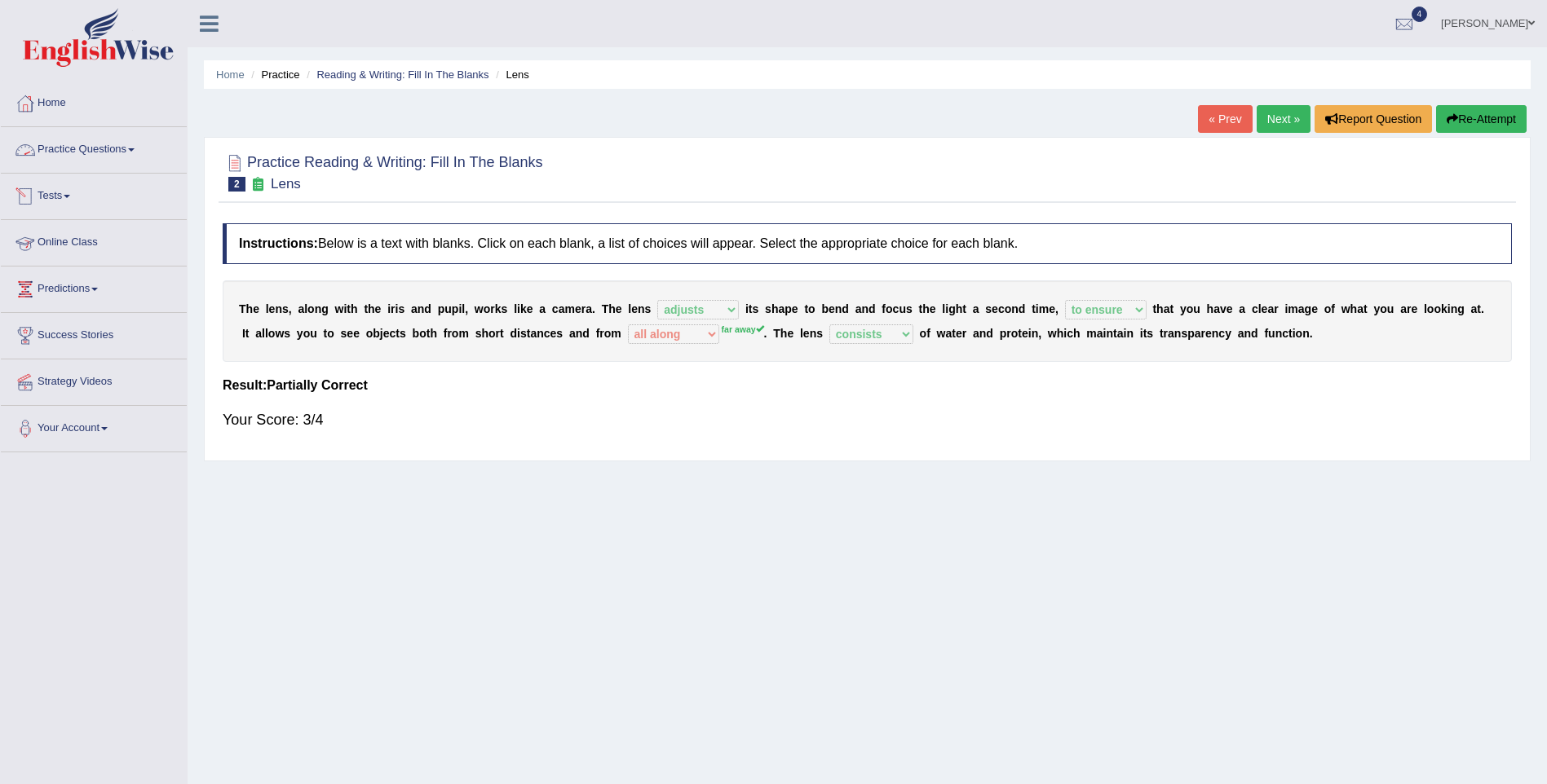
click at [120, 149] on link "Practice Questions" at bounding box center [94, 147] width 186 height 40
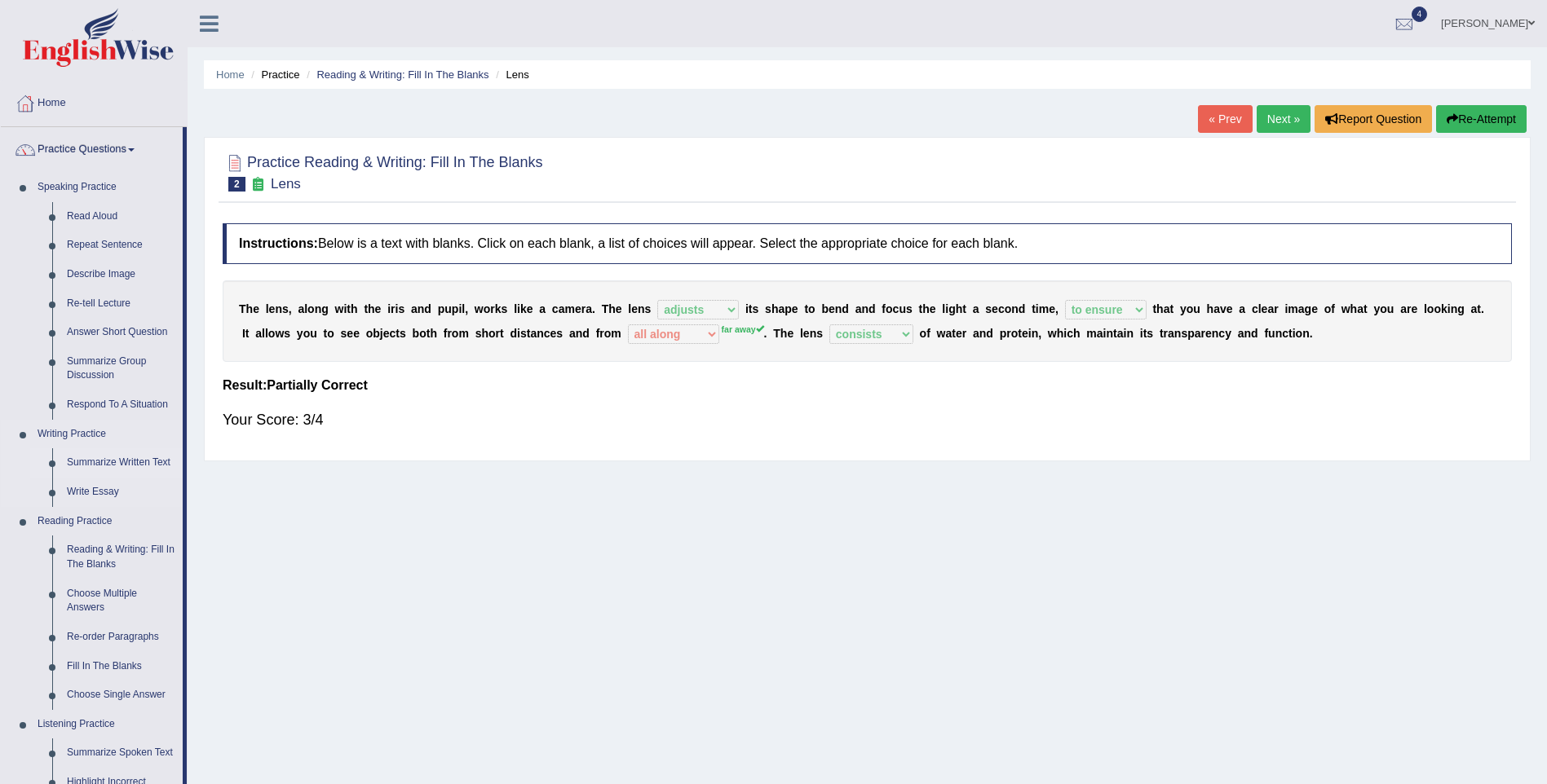
click at [139, 467] on link "Summarize Written Text" at bounding box center [120, 463] width 123 height 29
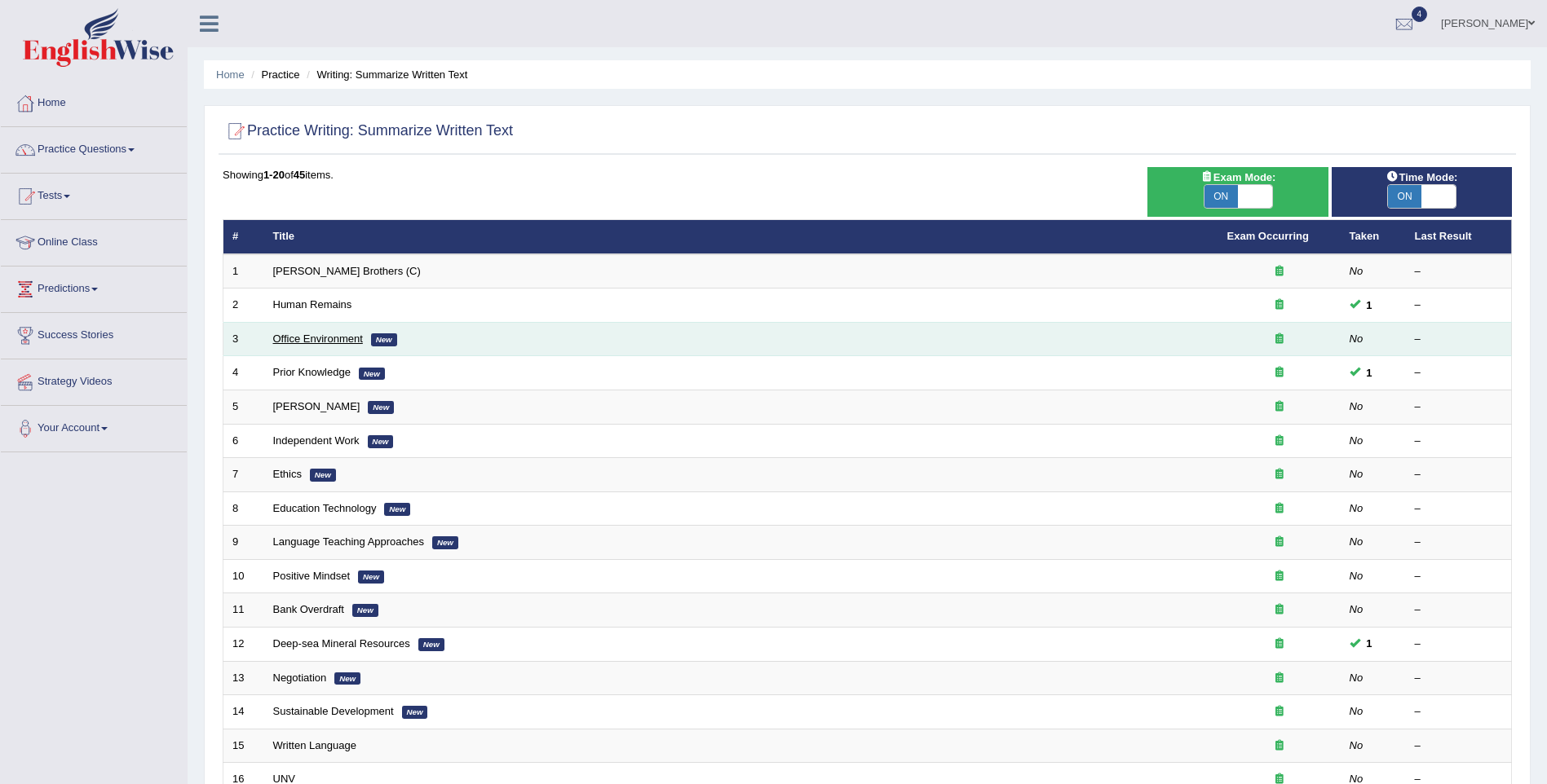
click at [351, 342] on link "Office Environment" at bounding box center [317, 338] width 89 height 12
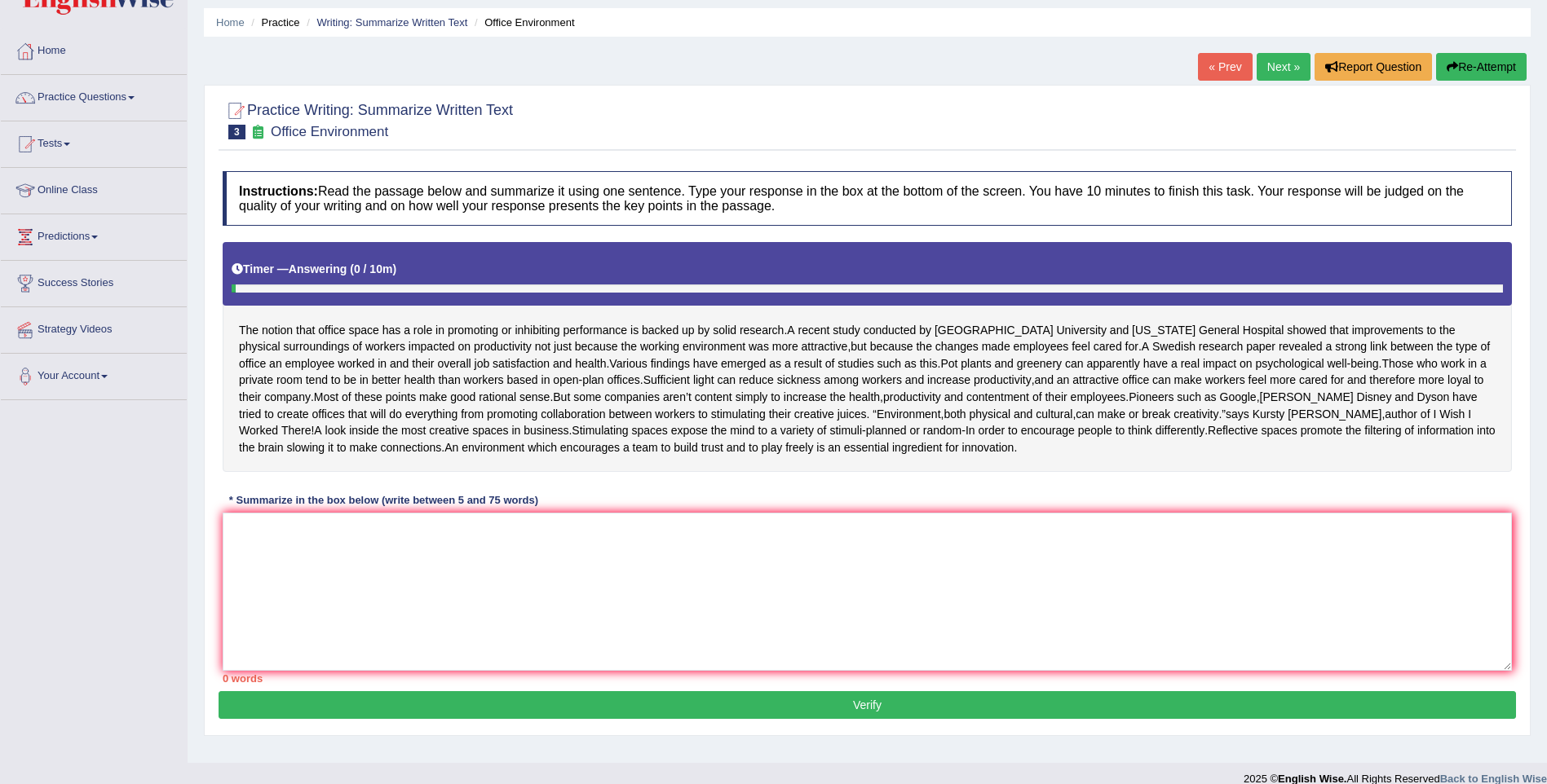
scroll to position [82, 0]
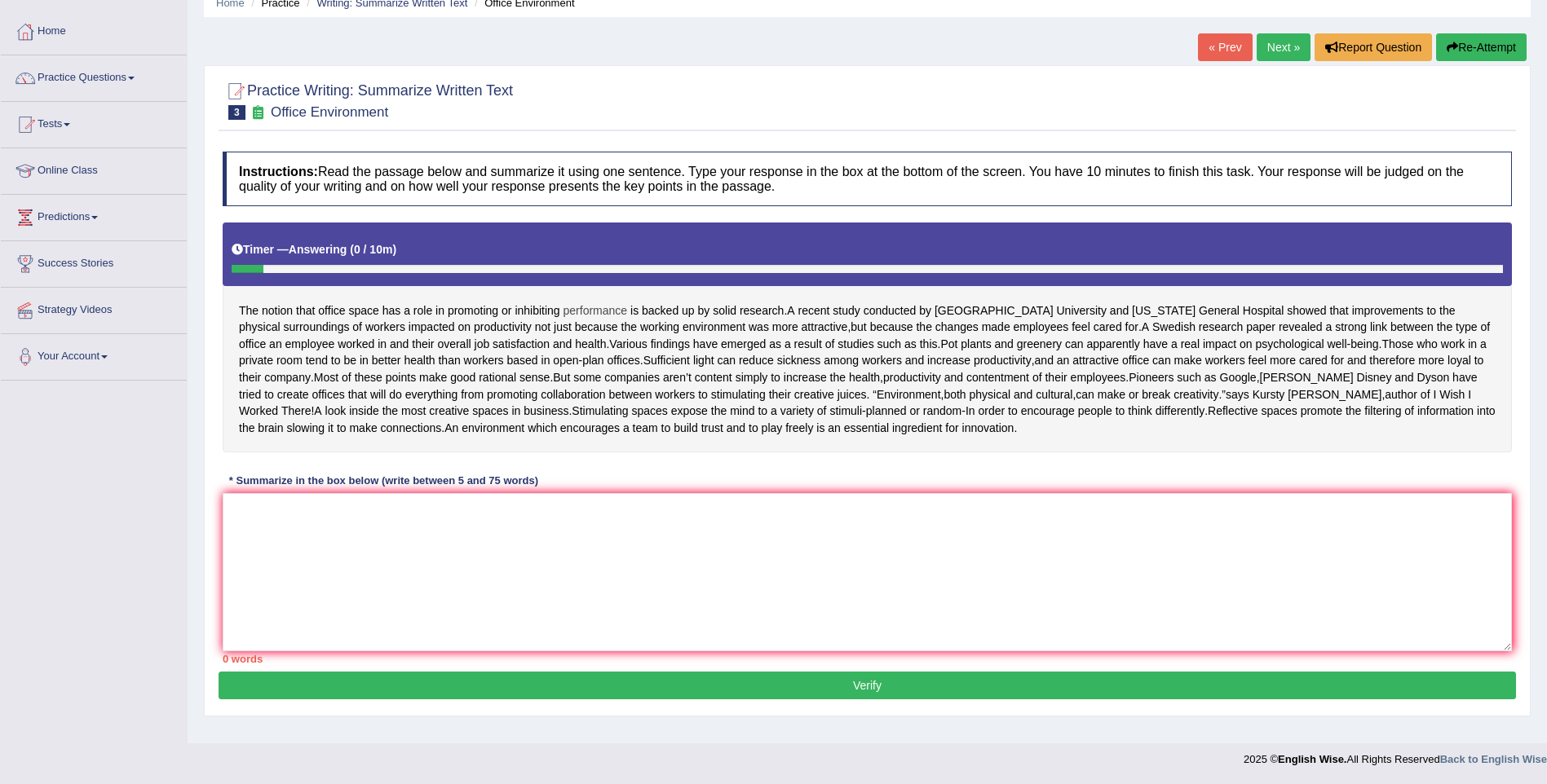
drag, startPoint x: 243, startPoint y: 297, endPoint x: 629, endPoint y: 306, distance: 386.1
click at [629, 306] on div "The notion that office space has a role in promoting or inhibiting performance …" at bounding box center [867, 337] width 1289 height 229
click at [62, 11] on link "Home" at bounding box center [94, 29] width 186 height 40
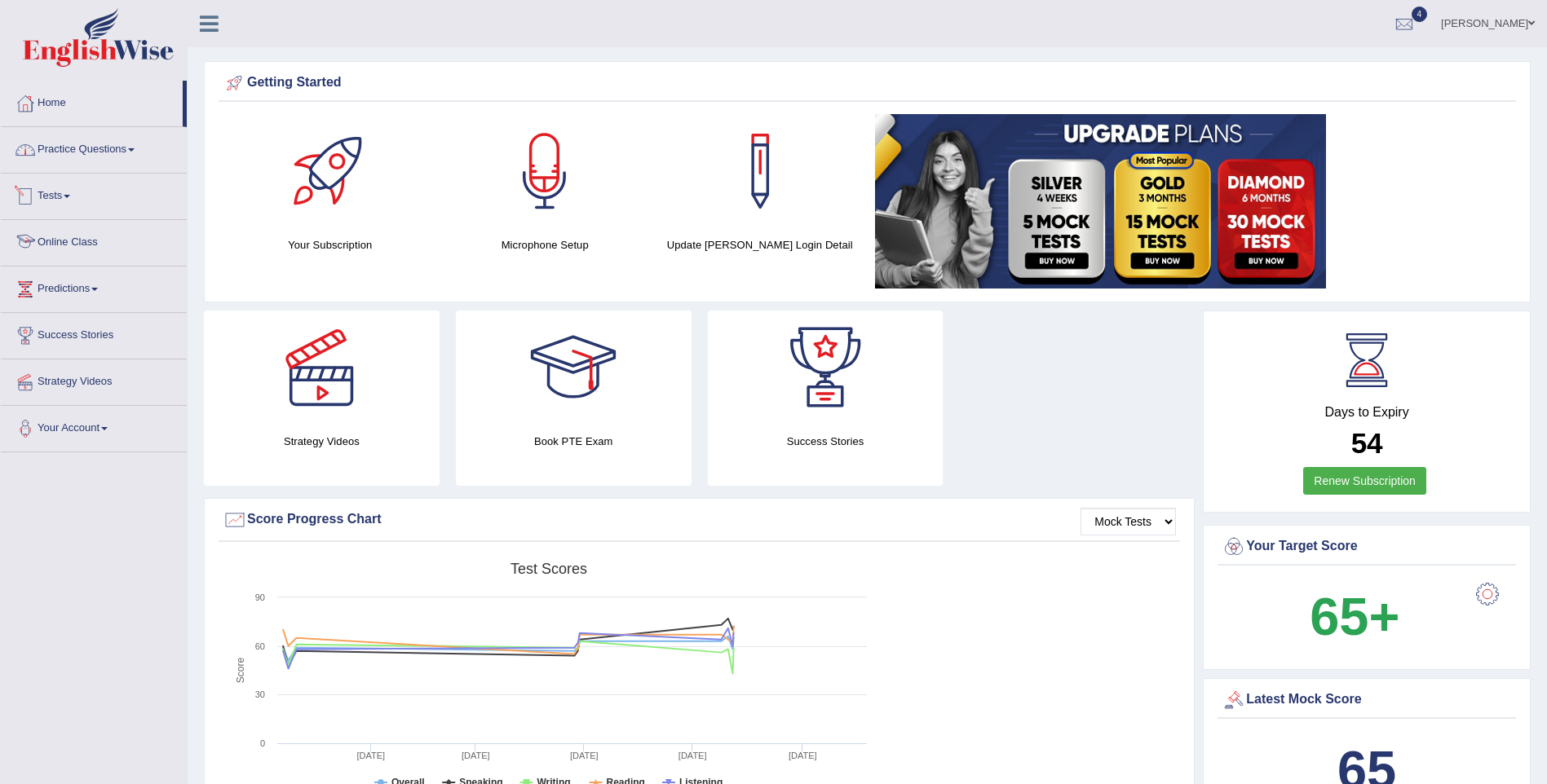
click at [76, 240] on link "Online Class" at bounding box center [94, 240] width 186 height 40
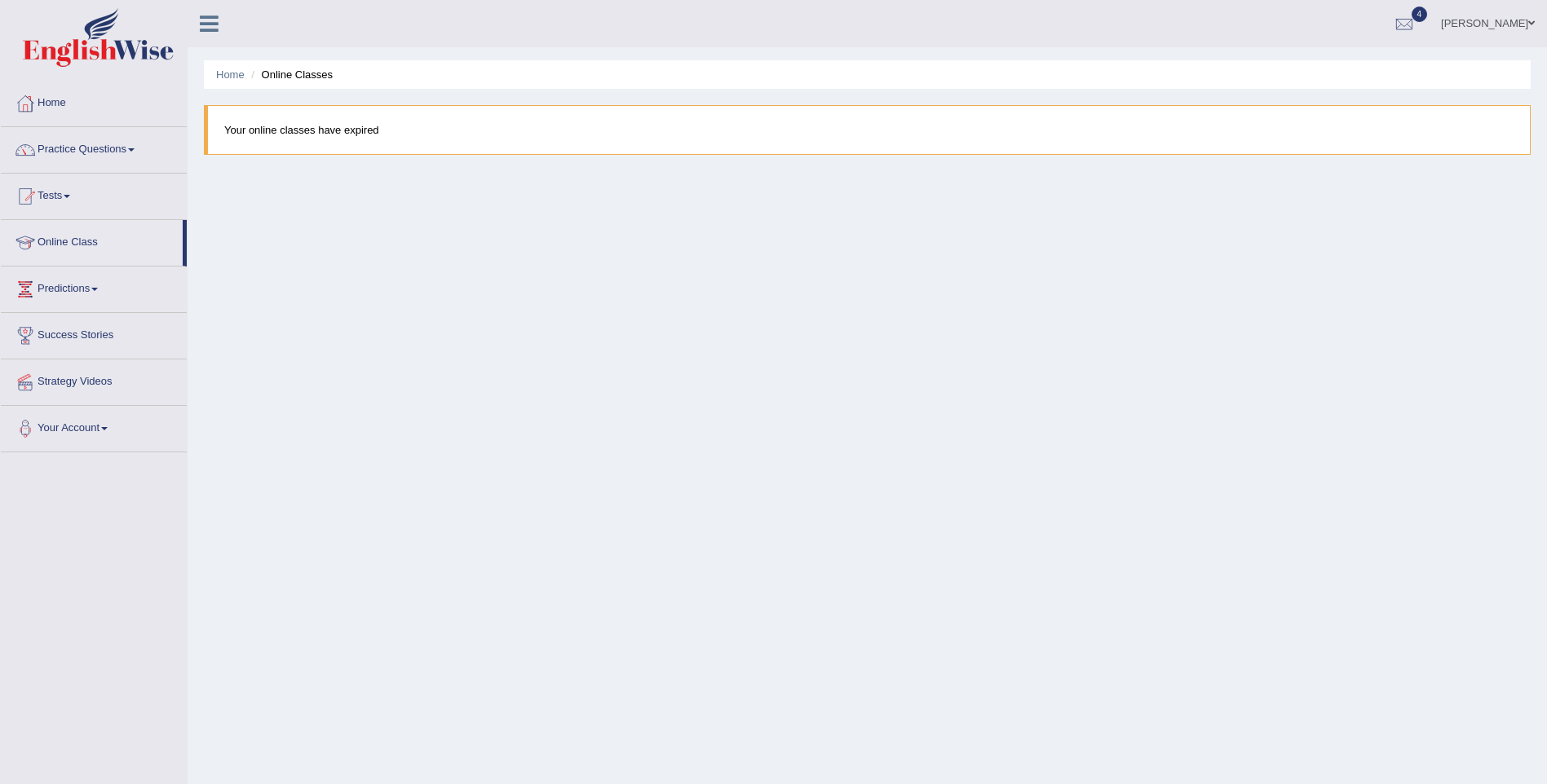
click at [46, 242] on link "Online Class" at bounding box center [91, 240] width 182 height 40
click at [58, 102] on link "Home" at bounding box center [94, 101] width 186 height 40
